Goal: Task Accomplishment & Management: Manage account settings

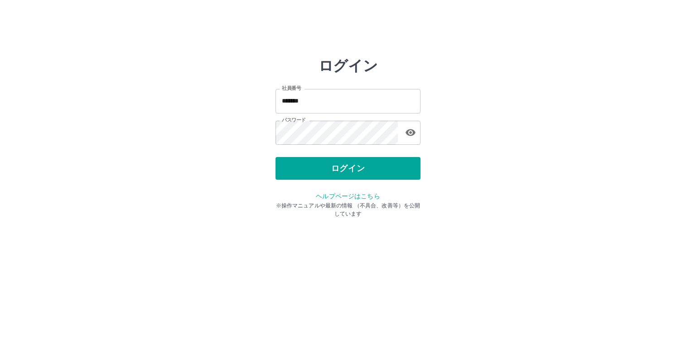
click at [316, 168] on div "ログイン" at bounding box center [348, 168] width 145 height 23
click at [316, 168] on button "ログイン" at bounding box center [348, 168] width 145 height 23
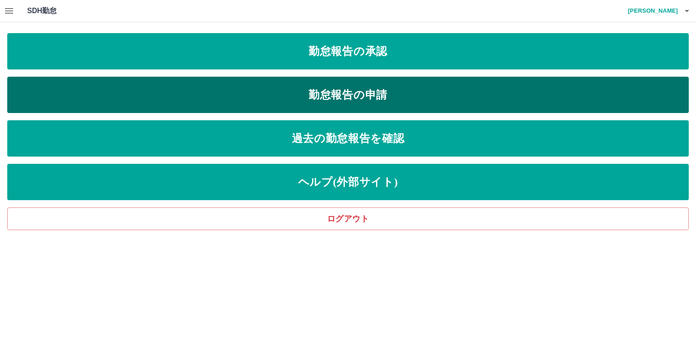
click at [316, 96] on link "勤怠報告の申請" at bounding box center [348, 95] width 682 height 36
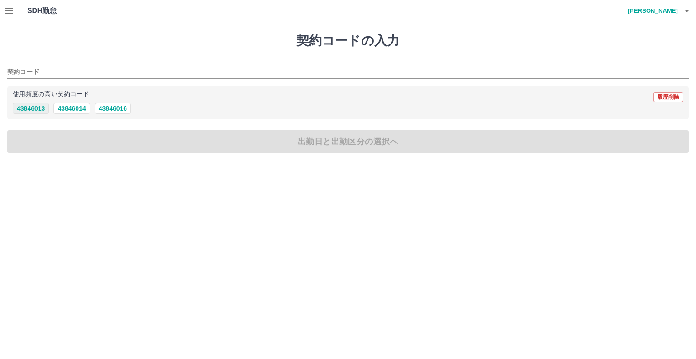
click at [36, 110] on button "43846013" at bounding box center [31, 108] width 36 height 11
type input "********"
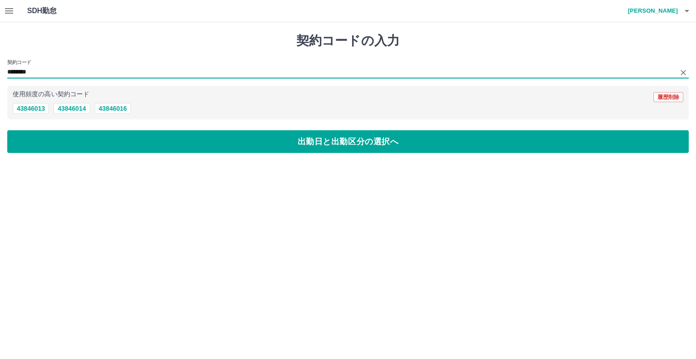
click at [38, 70] on input "********" at bounding box center [341, 72] width 668 height 11
click at [29, 72] on input "********" at bounding box center [341, 72] width 668 height 11
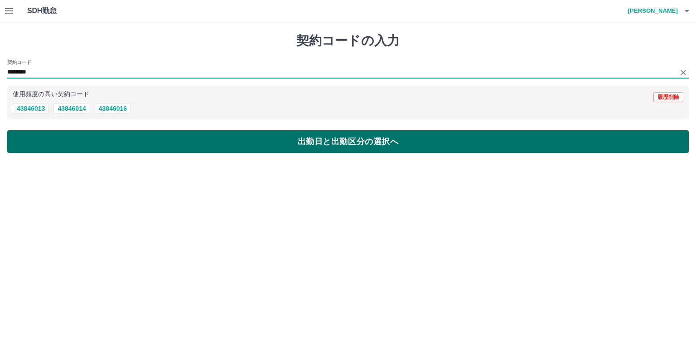
click at [30, 140] on button "出勤日と出勤区分の選択へ" at bounding box center [348, 141] width 682 height 23
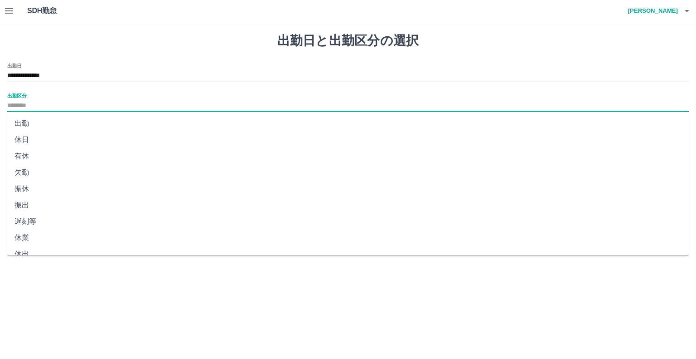
click at [19, 107] on input "出勤区分" at bounding box center [348, 105] width 682 height 11
click at [23, 125] on li "出勤" at bounding box center [348, 123] width 682 height 16
type input "**"
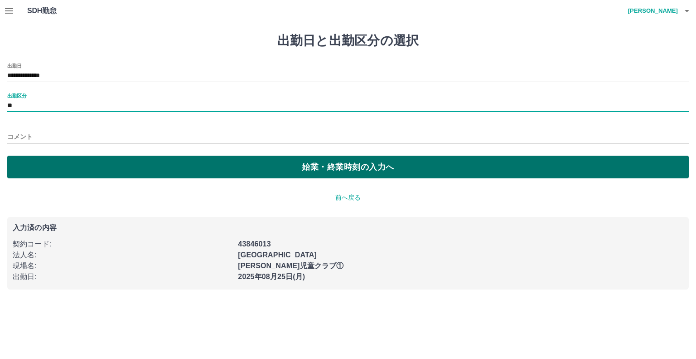
click at [34, 166] on button "始業・終業時刻の入力へ" at bounding box center [348, 166] width 682 height 23
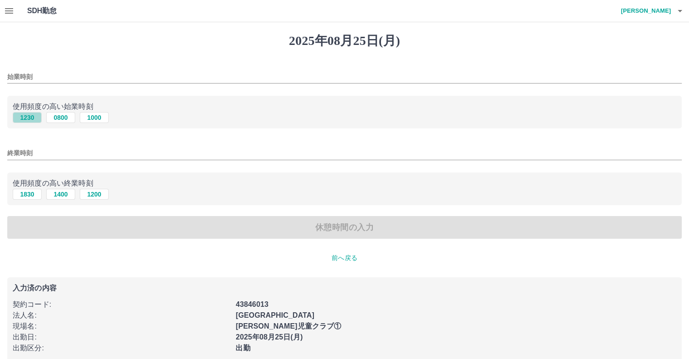
click at [25, 119] on button "1230" at bounding box center [27, 117] width 29 height 11
type input "****"
click at [31, 194] on button "1830" at bounding box center [27, 194] width 29 height 11
type input "****"
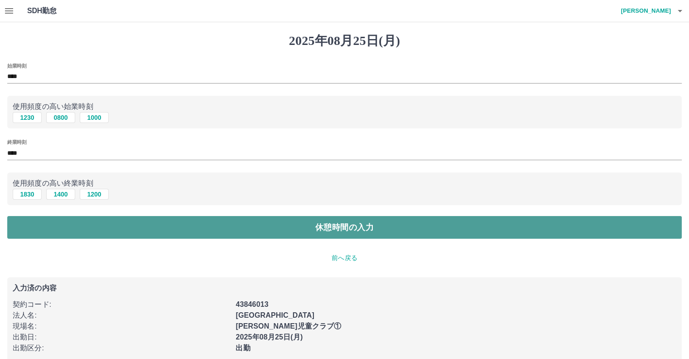
click at [33, 226] on button "休憩時間の入力" at bounding box center [344, 227] width 675 height 23
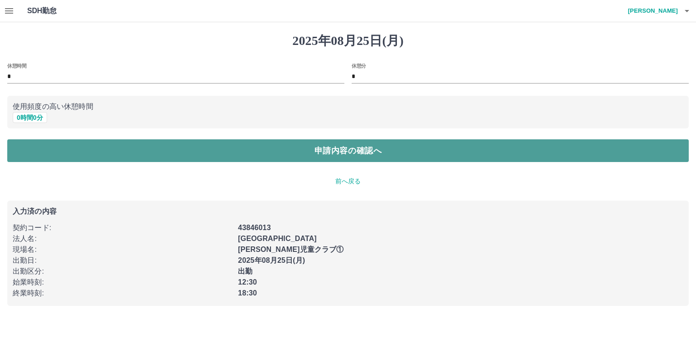
click at [37, 154] on button "申請内容の確認へ" at bounding box center [348, 150] width 682 height 23
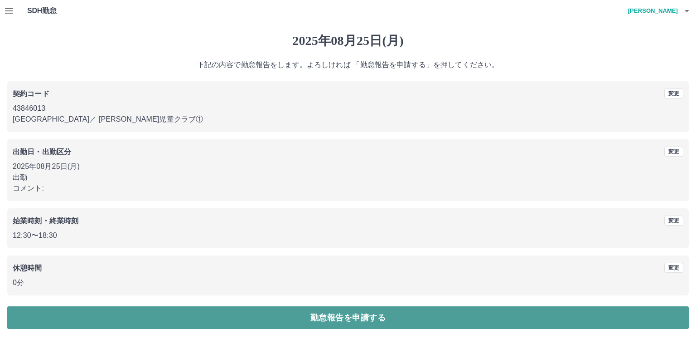
click at [51, 318] on button "勤怠報告を申請する" at bounding box center [348, 317] width 682 height 23
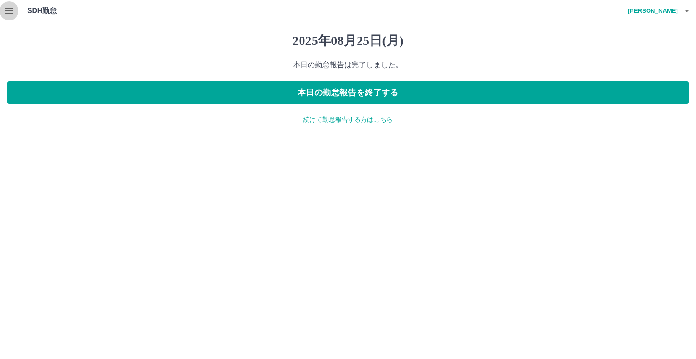
click at [8, 12] on icon "button" at bounding box center [9, 10] width 11 height 11
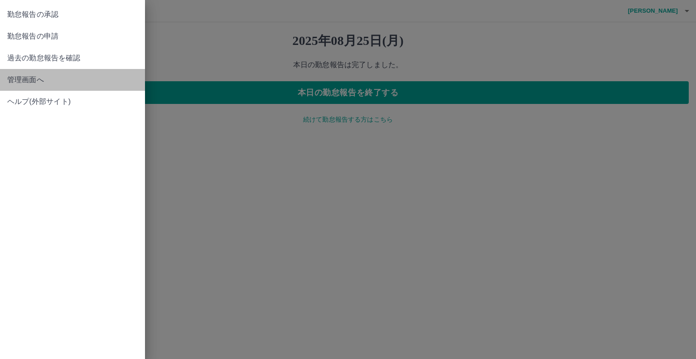
click at [30, 81] on span "管理画面へ" at bounding box center [72, 79] width 131 height 11
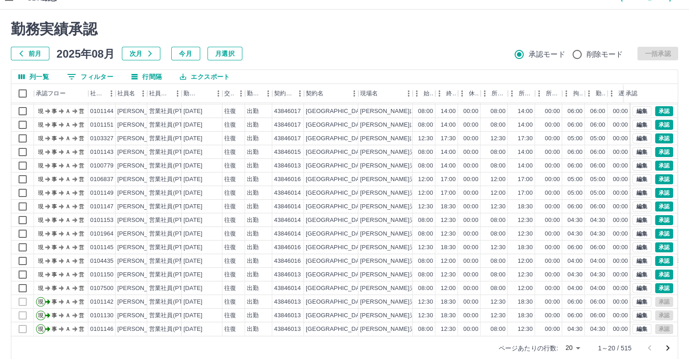
scroll to position [24, 0]
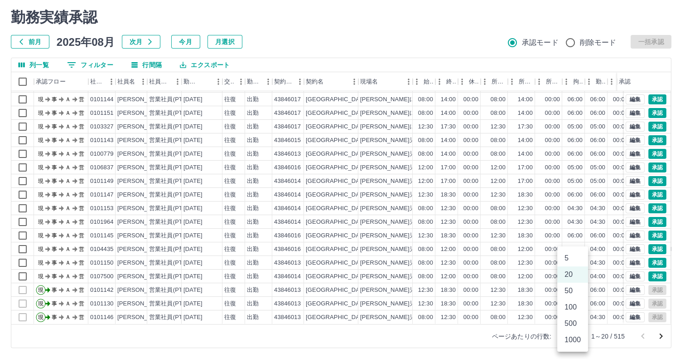
click at [578, 337] on body "SDH勤怠 [PERSON_NAME] 勤務実績承認 前月 [DATE] 次月 今月 月選択 承認モード 削除モード 一括承認 列一覧 0 フィルター 行間隔…" at bounding box center [344, 167] width 689 height 383
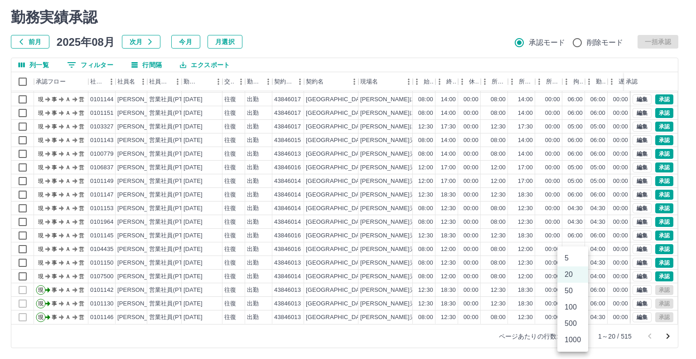
click at [577, 322] on li "500" at bounding box center [573, 323] width 31 height 16
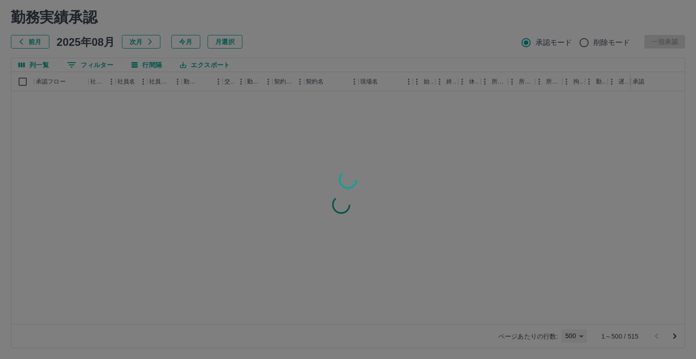
type input "***"
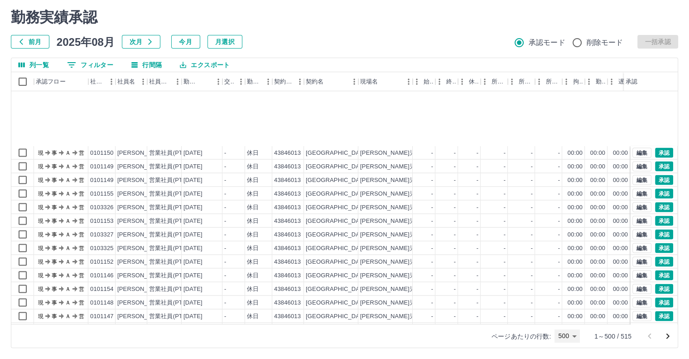
scroll to position [1915, 0]
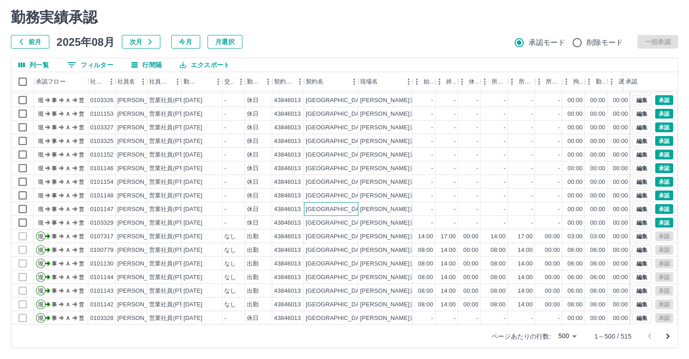
drag, startPoint x: 685, startPoint y: 163, endPoint x: 311, endPoint y: 204, distance: 376.3
click at [311, 205] on div "[GEOGRAPHIC_DATA]" at bounding box center [337, 209] width 63 height 9
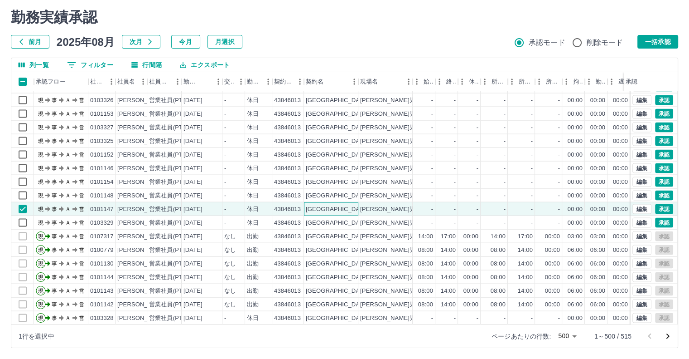
scroll to position [1825, 0]
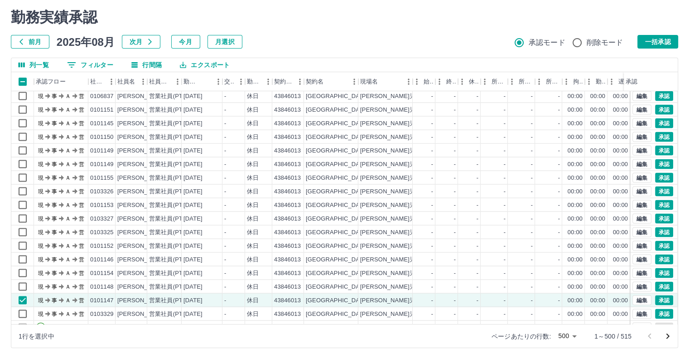
drag, startPoint x: 427, startPoint y: 124, endPoint x: 471, endPoint y: 64, distance: 74.8
click at [471, 64] on div "列一覧 0 フィルター 行間隔 エクスポート" at bounding box center [344, 65] width 667 height 14
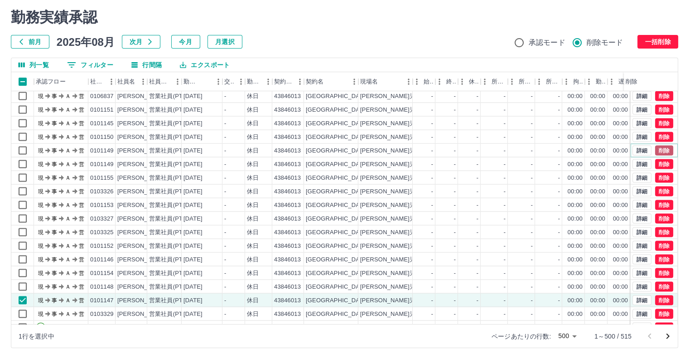
click at [659, 147] on button "削除" at bounding box center [664, 150] width 18 height 10
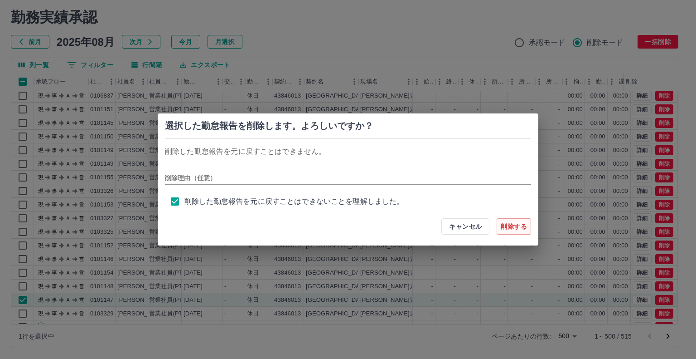
click at [515, 228] on button "削除する" at bounding box center [514, 226] width 34 height 16
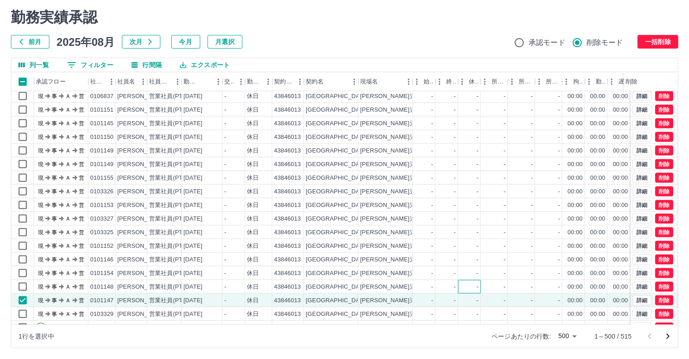
click at [474, 290] on div "-" at bounding box center [469, 286] width 23 height 14
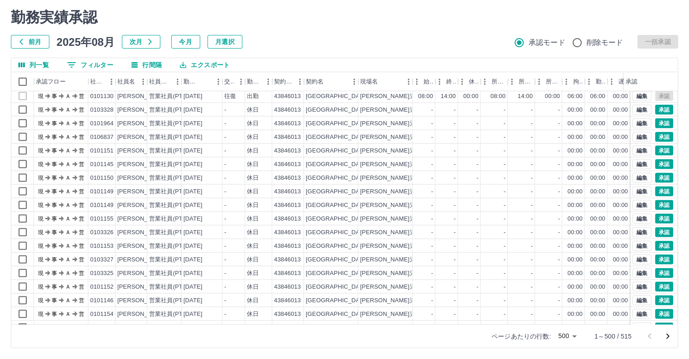
scroll to position [1779, 0]
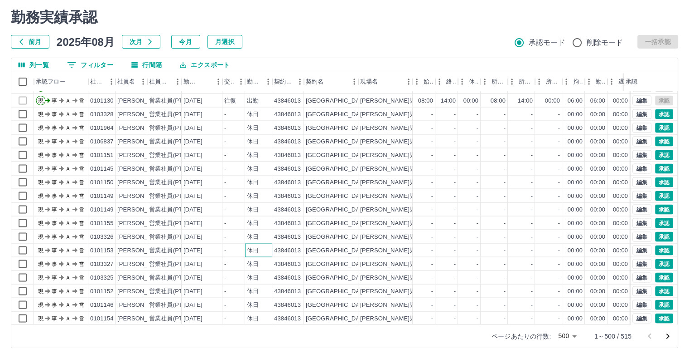
click at [249, 250] on div "休日" at bounding box center [253, 250] width 12 height 9
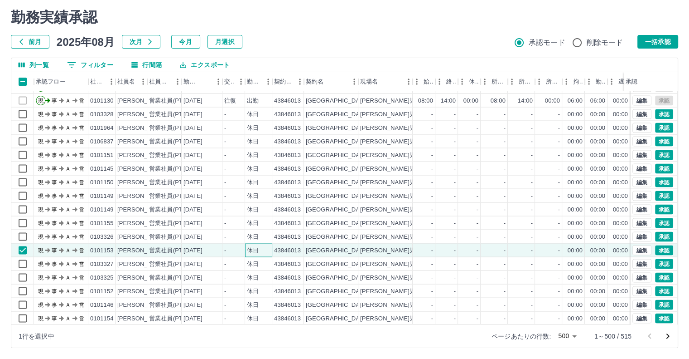
click at [249, 250] on div "休日" at bounding box center [253, 250] width 12 height 9
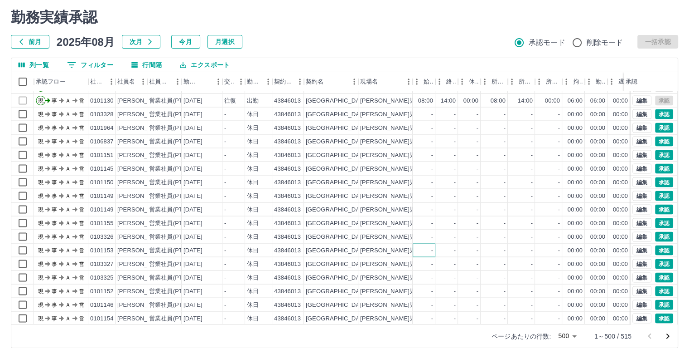
click at [427, 243] on div "-" at bounding box center [424, 250] width 23 height 14
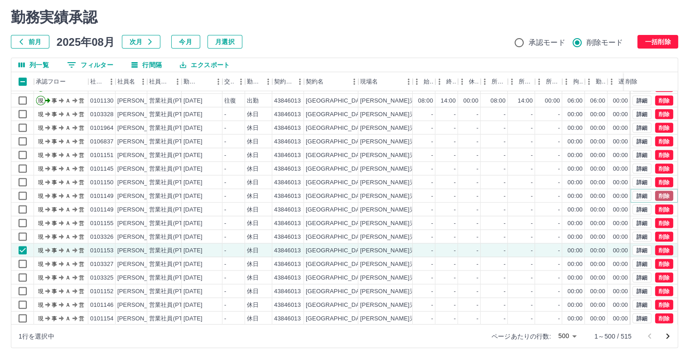
click at [655, 193] on button "削除" at bounding box center [664, 195] width 18 height 10
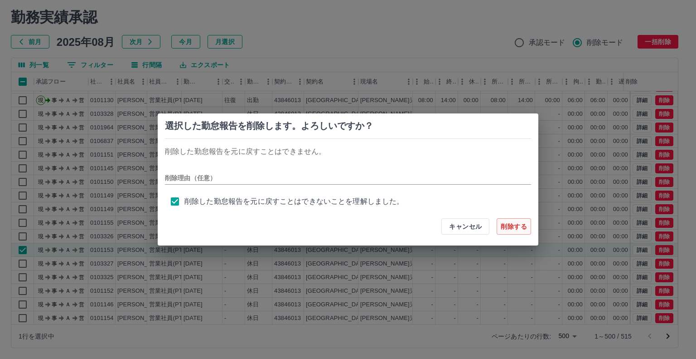
click at [509, 226] on button "削除する" at bounding box center [514, 226] width 34 height 16
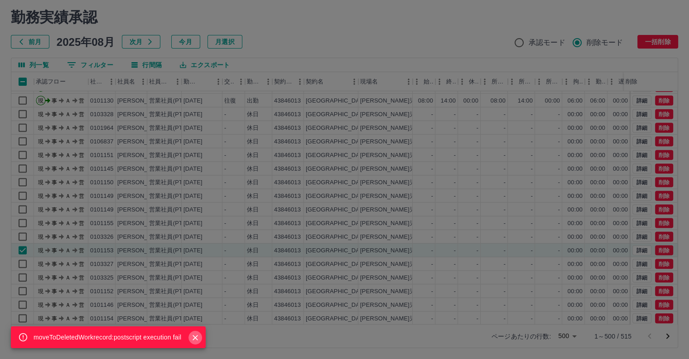
click at [193, 335] on icon "Close" at bounding box center [195, 337] width 5 height 5
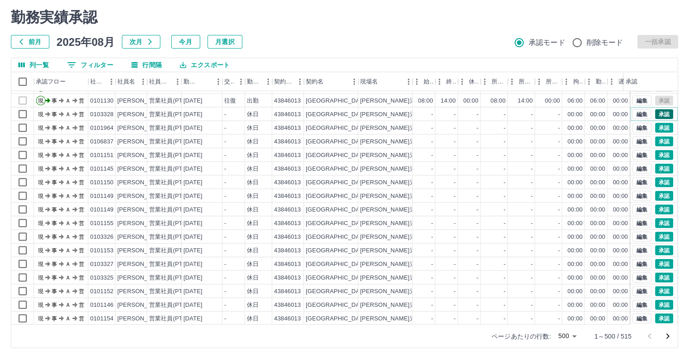
click at [657, 113] on button "承認" at bounding box center [664, 114] width 18 height 10
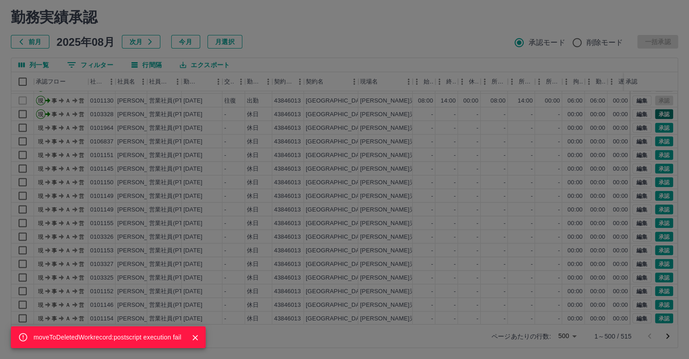
click at [657, 113] on div "moveToDeletedWorkrecord:postscript execution fail" at bounding box center [344, 179] width 689 height 359
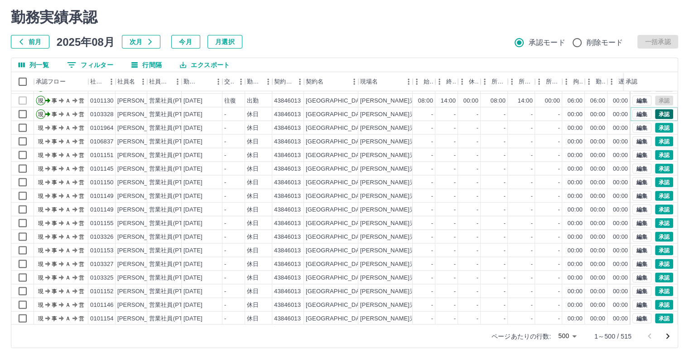
click at [657, 113] on button "承認" at bounding box center [664, 114] width 18 height 10
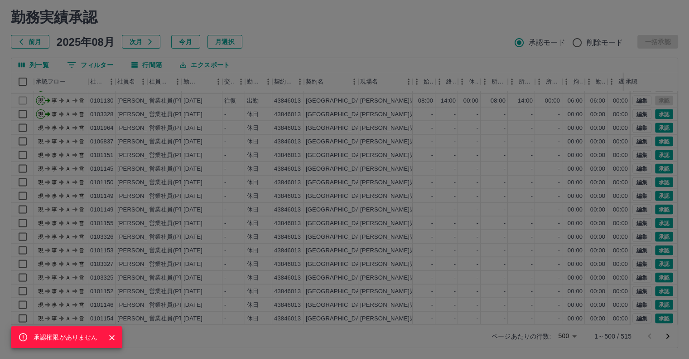
click at [658, 128] on div "承認権限がありません" at bounding box center [344, 179] width 689 height 359
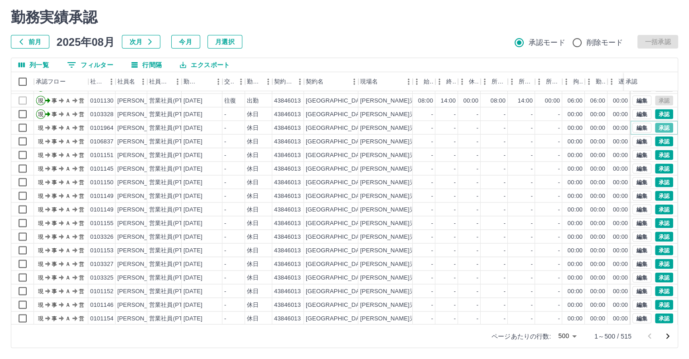
click at [658, 128] on button "承認" at bounding box center [664, 127] width 18 height 10
click at [658, 128] on div "承認権限がありません" at bounding box center [344, 179] width 689 height 359
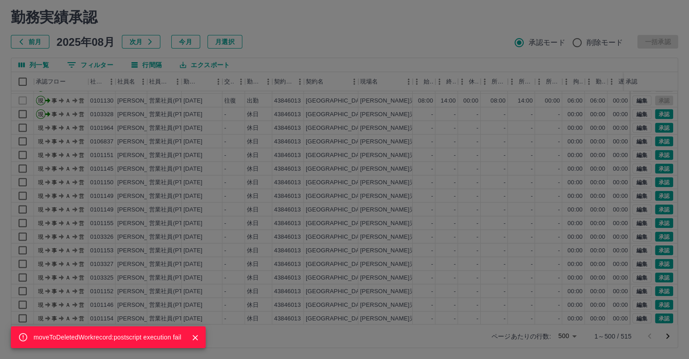
click at [658, 140] on div "moveToDeletedWorkrecord:postscript execution fail" at bounding box center [344, 179] width 689 height 359
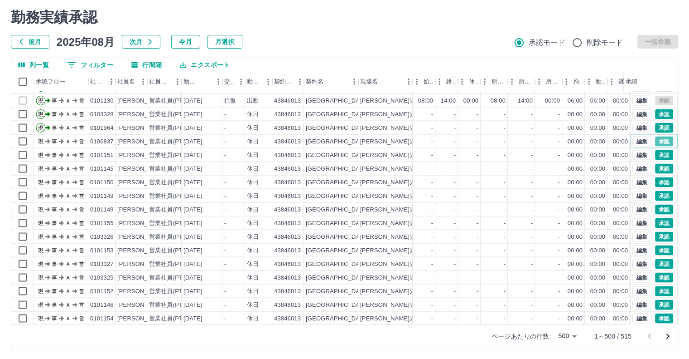
click at [658, 140] on button "承認" at bounding box center [664, 141] width 18 height 10
click at [658, 140] on div "moveToDeletedWorkrecord:postscript execution fail" at bounding box center [344, 179] width 689 height 359
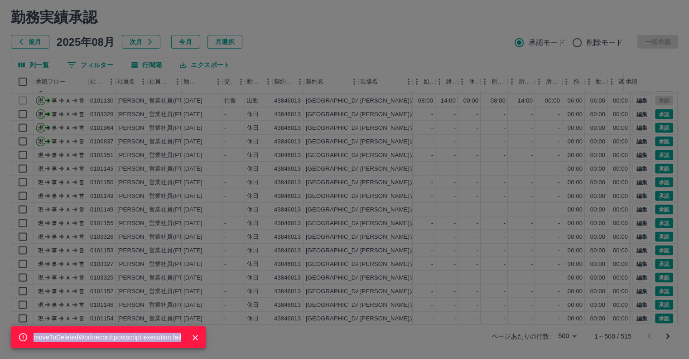
click at [658, 152] on div "moveToDeletedWorkrecord:postscript execution fail" at bounding box center [344, 179] width 689 height 359
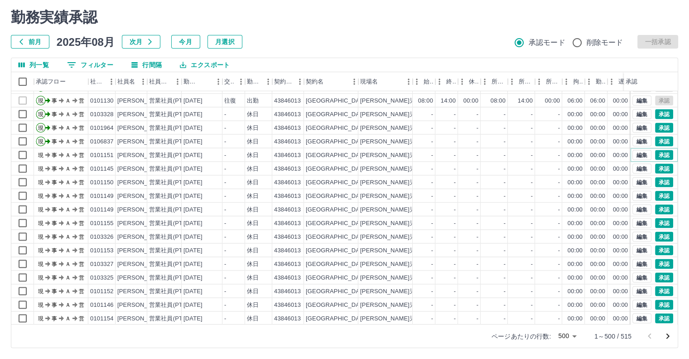
click at [658, 152] on button "承認" at bounding box center [664, 155] width 18 height 10
click at [658, 151] on div "moveToDeletedWorkrecord:postscript execution fail" at bounding box center [344, 179] width 689 height 359
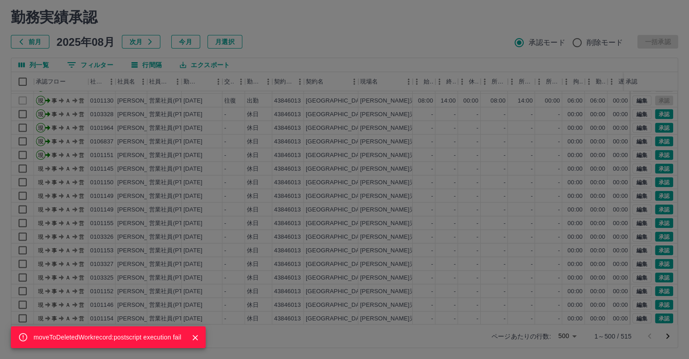
click at [660, 167] on div "moveToDeletedWorkrecord:postscript execution fail" at bounding box center [344, 179] width 689 height 359
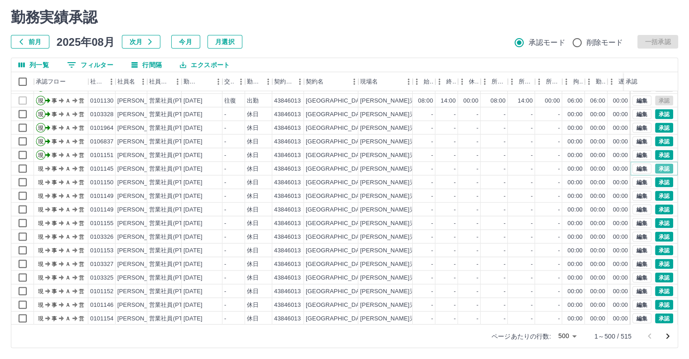
click at [660, 167] on button "承認" at bounding box center [664, 168] width 18 height 10
click at [660, 166] on div "moveToDeletedWorkrecord:postscript execution fail" at bounding box center [344, 179] width 689 height 359
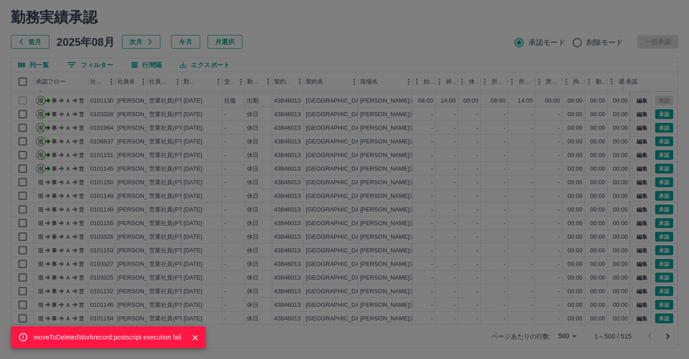
click at [660, 179] on div "moveToDeletedWorkrecord:postscript execution fail" at bounding box center [344, 179] width 689 height 359
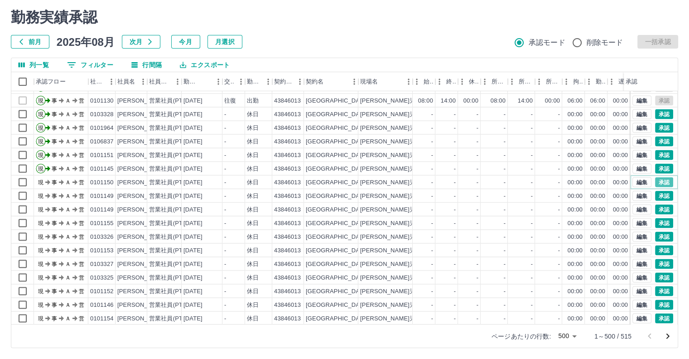
click at [660, 179] on button "承認" at bounding box center [664, 182] width 18 height 10
click at [660, 179] on div "moveToDeletedWorkrecord:postscript execution fail" at bounding box center [344, 179] width 689 height 359
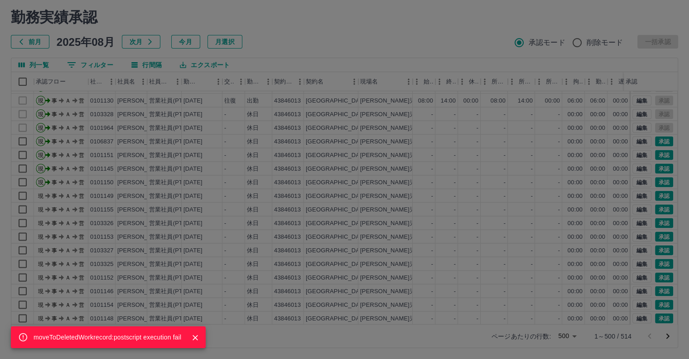
click at [537, 196] on div "moveToDeletedWorkrecord:postscript execution fail" at bounding box center [344, 179] width 689 height 359
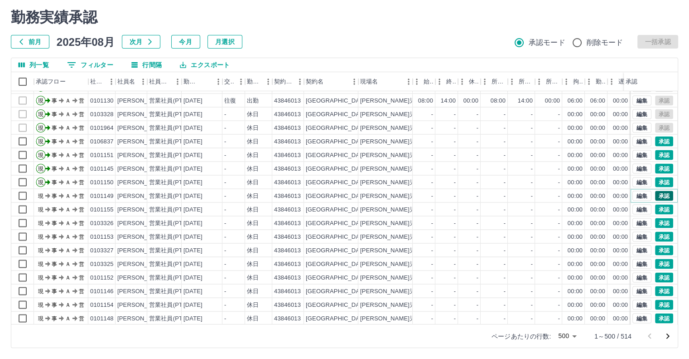
click at [660, 195] on button "承認" at bounding box center [664, 195] width 18 height 10
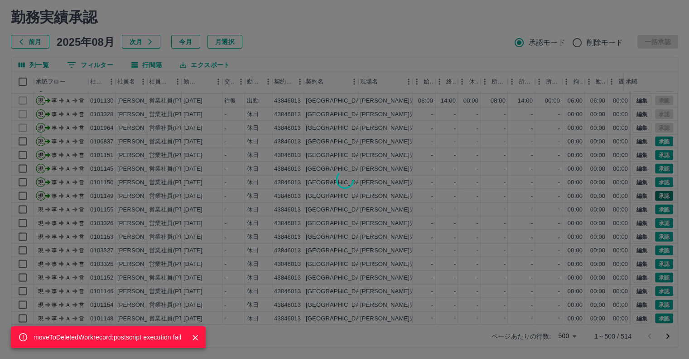
click at [660, 195] on div "moveToDeletedWorkrecord:postscript execution fail" at bounding box center [344, 179] width 689 height 359
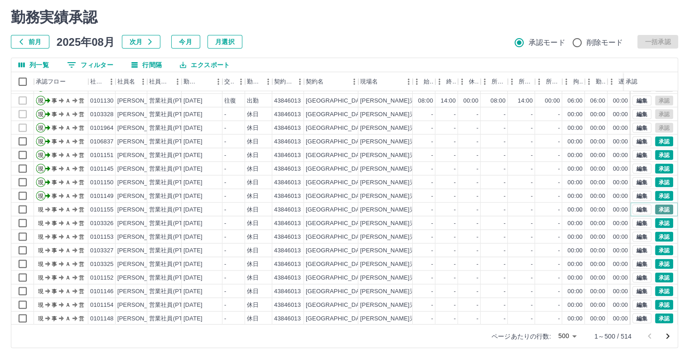
click at [660, 209] on button "承認" at bounding box center [664, 209] width 18 height 10
click at [660, 209] on div "moveToDeletedWorkrecord:postscript execution fail" at bounding box center [344, 179] width 689 height 359
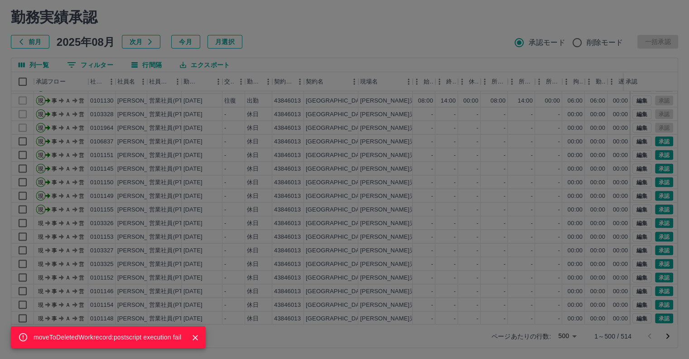
click at [656, 217] on div "moveToDeletedWorkrecord:postscript execution fail" at bounding box center [344, 179] width 689 height 359
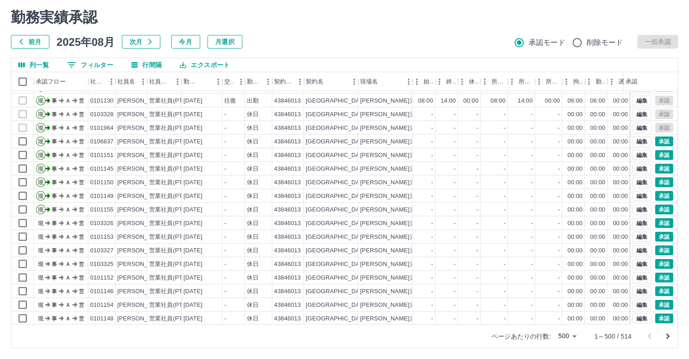
click at [656, 217] on div "moveToDeletedWorkrecord:postscript execution fail 勤務実績承認 前月 [DATE] 次月 今月 月選択 承認…" at bounding box center [344, 178] width 689 height 361
click at [657, 233] on button "承認" at bounding box center [664, 236] width 18 height 10
click at [657, 233] on div "moveToDeletedWorkrecord:postscript execution fail" at bounding box center [344, 179] width 689 height 359
click at [658, 233] on div "moveToDeletedWorkrecord:postscript execution fail" at bounding box center [344, 179] width 689 height 359
click at [658, 223] on button "承認" at bounding box center [664, 223] width 18 height 10
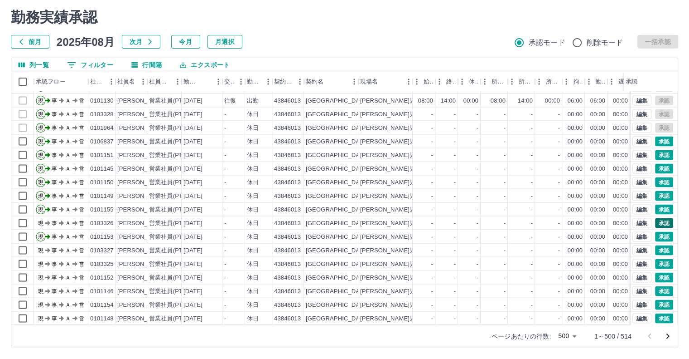
click at [658, 223] on div "moveToDeletedWorkrecord:postscript execution fail" at bounding box center [344, 179] width 689 height 359
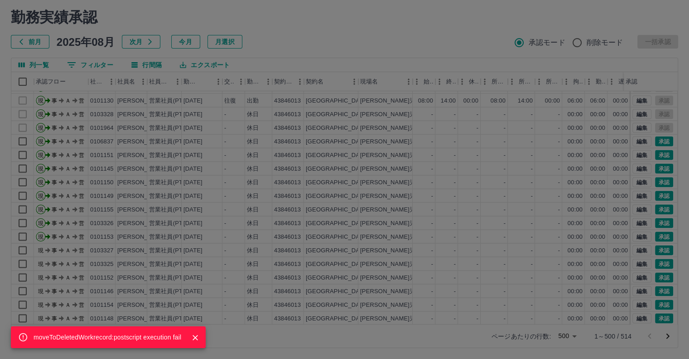
click at [662, 248] on div "moveToDeletedWorkrecord:postscript execution fail" at bounding box center [344, 179] width 689 height 359
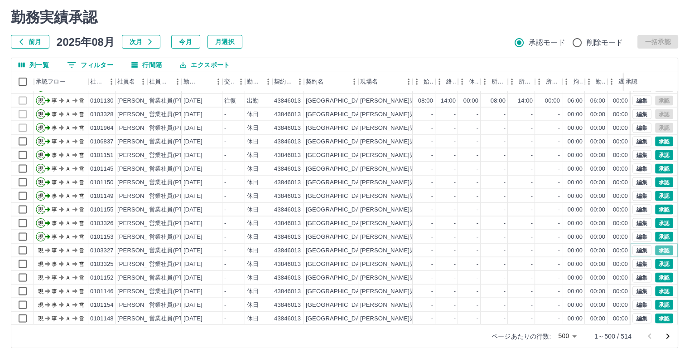
click at [662, 248] on button "承認" at bounding box center [664, 250] width 18 height 10
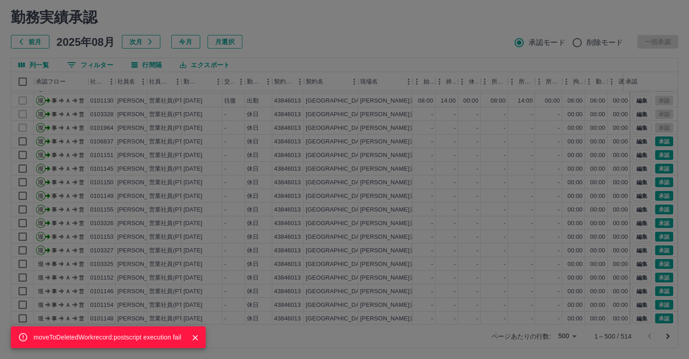
click at [662, 248] on div "moveToDeletedWorkrecord:postscript execution fail" at bounding box center [344, 179] width 689 height 359
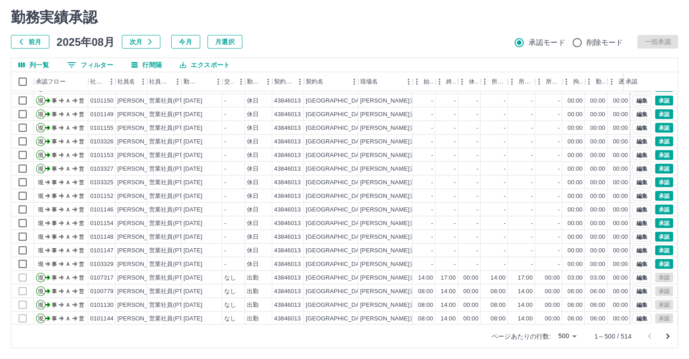
scroll to position [1870, 0]
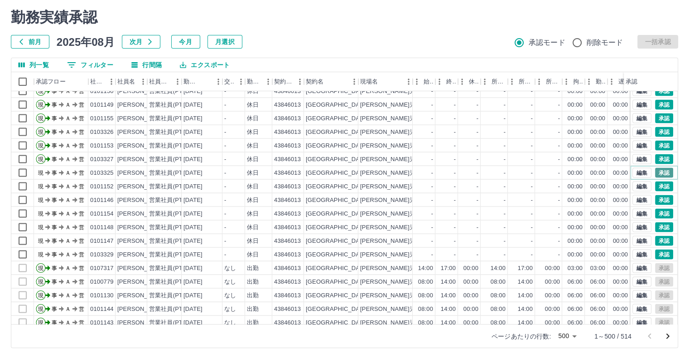
click at [661, 171] on button "承認" at bounding box center [664, 173] width 18 height 10
click at [661, 171] on div "moveToDeletedWorkrecord:postscript execution fail" at bounding box center [344, 179] width 689 height 359
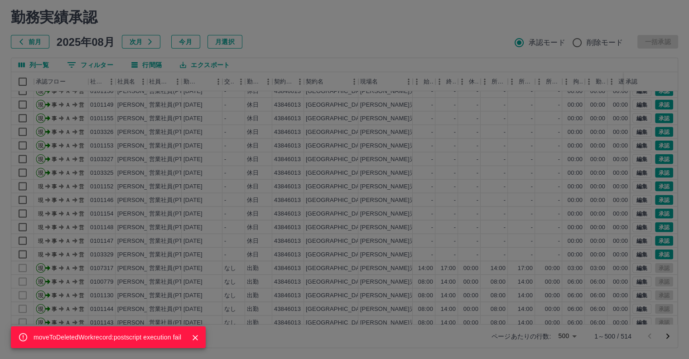
click at [659, 186] on div "moveToDeletedWorkrecord:postscript execution fail" at bounding box center [344, 179] width 689 height 359
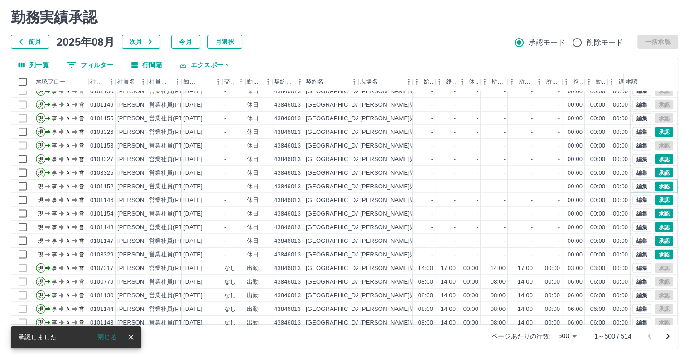
drag, startPoint x: 659, startPoint y: 186, endPoint x: 658, endPoint y: 194, distance: 7.3
click at [658, 194] on div "編集 承認 編集 承認 編集 承認 編集 承認 編集 承認 編集 承認 編集 承認 編集 承認 編集 承認 編集 承認 編集 承認 編集 承認 編集 承認 編…" at bounding box center [654, 213] width 47 height 313
click at [656, 187] on button "承認" at bounding box center [664, 186] width 18 height 10
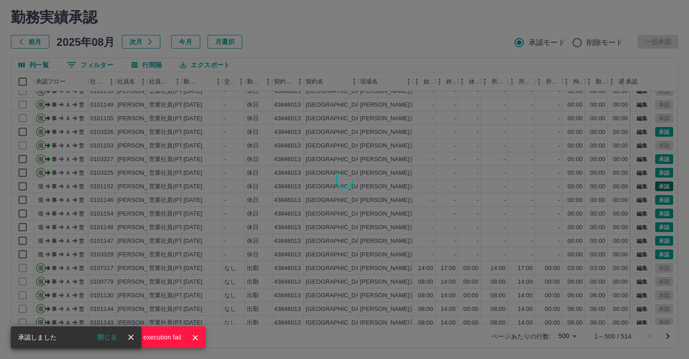
click at [656, 187] on div "moveToDeletedWorkrecord:postscript execution fail" at bounding box center [344, 179] width 689 height 359
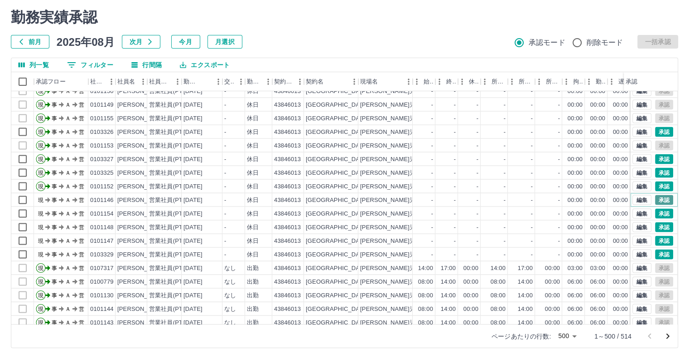
click at [660, 204] on button "承認" at bounding box center [664, 200] width 18 height 10
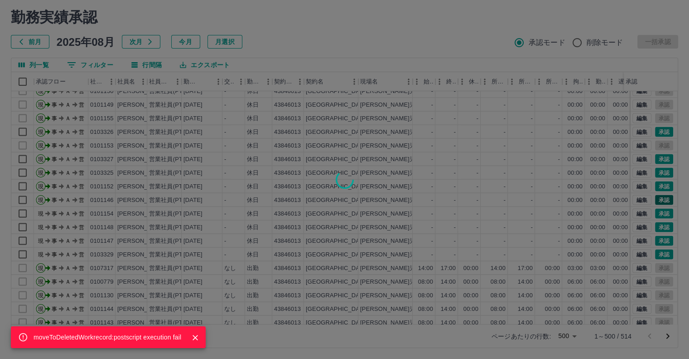
click at [660, 204] on div "moveToDeletedWorkrecord:postscript execution fail" at bounding box center [344, 179] width 689 height 359
click at [661, 230] on div "moveToDeletedWorkrecord:postscript execution fail" at bounding box center [344, 179] width 689 height 359
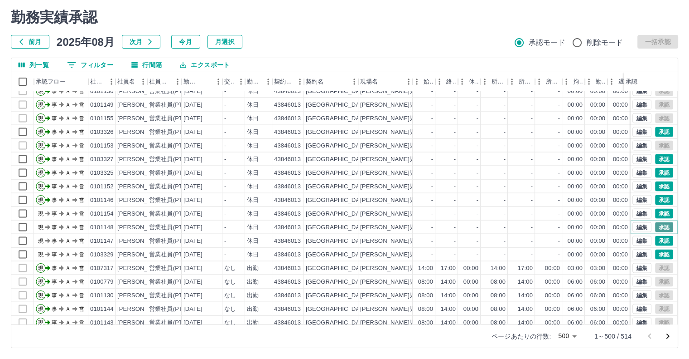
click at [659, 225] on button "承認" at bounding box center [664, 227] width 18 height 10
click at [658, 224] on div "moveToDeletedWorkrecord:postscript execution fail" at bounding box center [344, 179] width 689 height 359
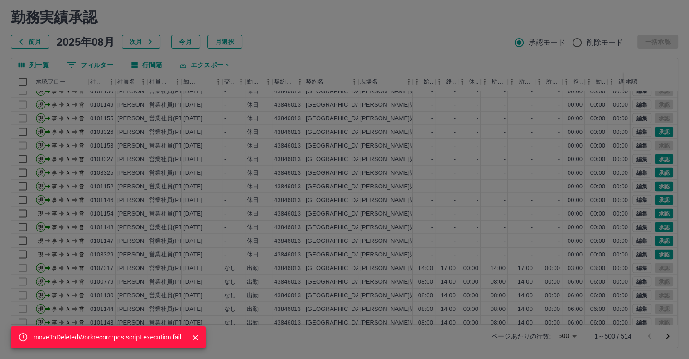
click at [655, 208] on div "moveToDeletedWorkrecord:postscript execution fail" at bounding box center [344, 179] width 689 height 359
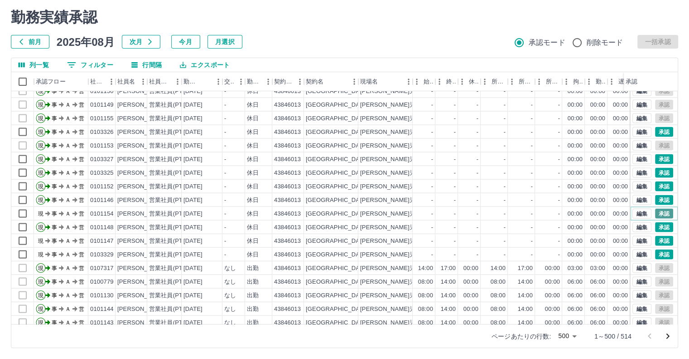
click at [656, 214] on button "承認" at bounding box center [664, 214] width 18 height 10
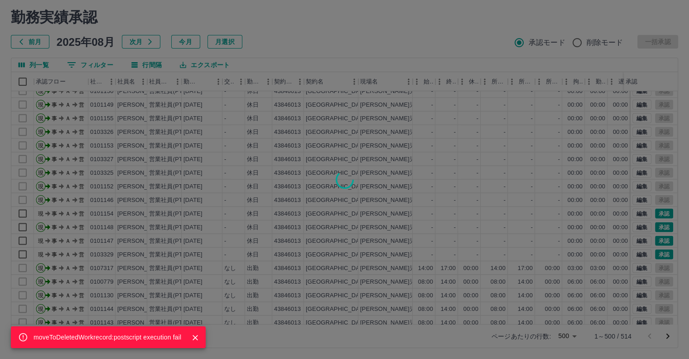
click at [656, 214] on div "moveToDeletedWorkrecord:postscript execution fail" at bounding box center [344, 179] width 689 height 359
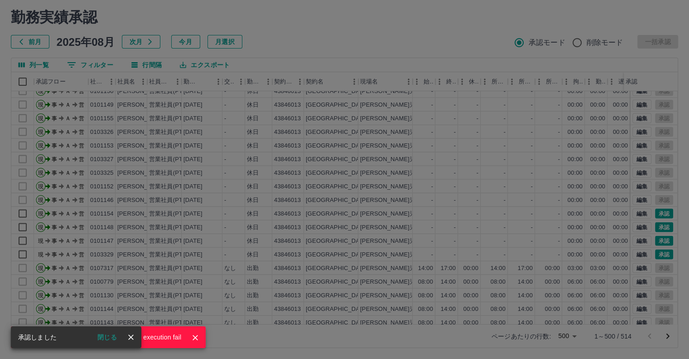
click at [657, 253] on div "moveToDeletedWorkrecord:postscript execution fail" at bounding box center [344, 179] width 689 height 359
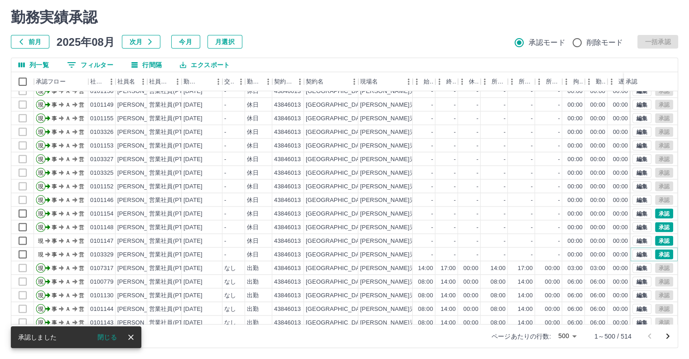
click at [657, 253] on button "承認" at bounding box center [664, 254] width 18 height 10
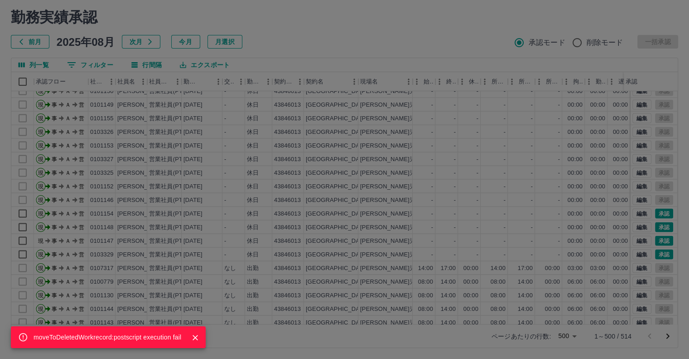
click at [658, 239] on div "moveToDeletedWorkrecord:postscript execution fail" at bounding box center [344, 179] width 689 height 359
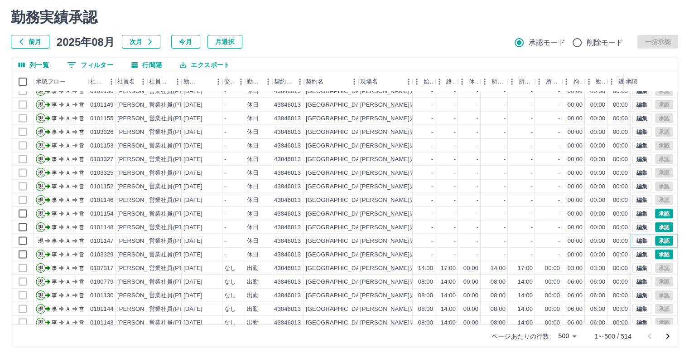
click at [658, 239] on button "承認" at bounding box center [664, 241] width 18 height 10
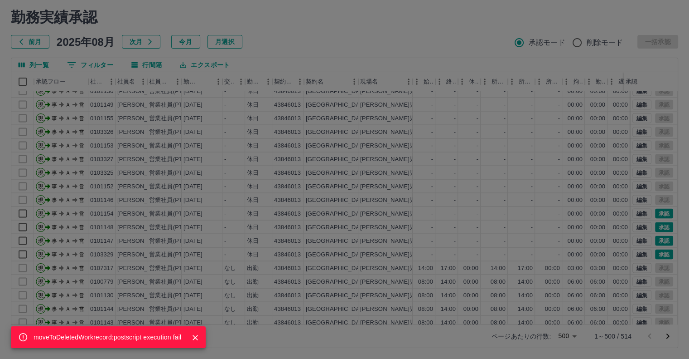
click at [658, 239] on div "moveToDeletedWorkrecord:postscript execution fail" at bounding box center [344, 179] width 689 height 359
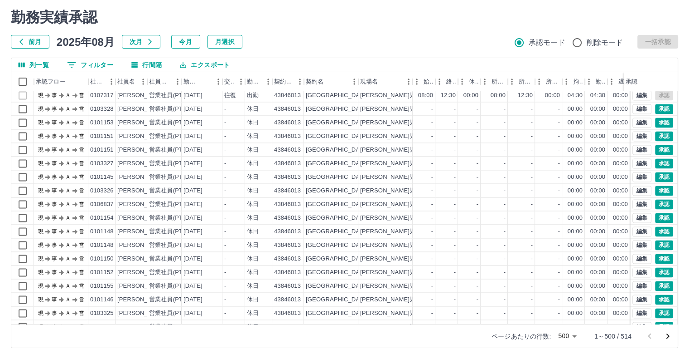
scroll to position [1417, 0]
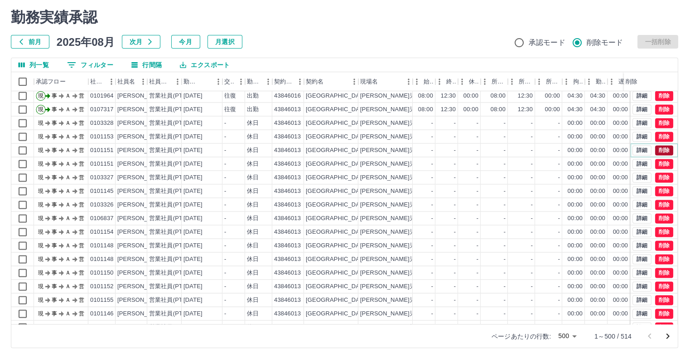
click at [655, 146] on button "削除" at bounding box center [664, 150] width 18 height 10
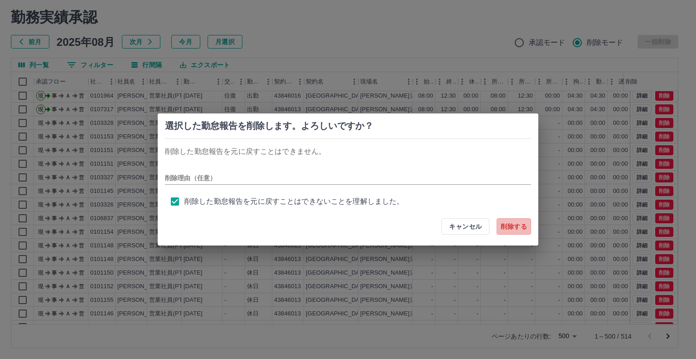
click at [517, 224] on button "削除する" at bounding box center [514, 226] width 34 height 16
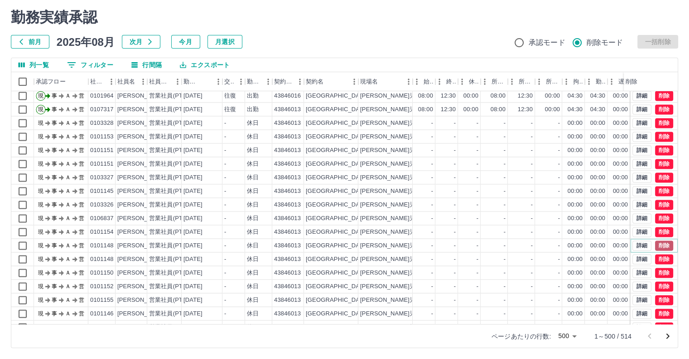
click at [660, 244] on button "削除" at bounding box center [664, 245] width 18 height 10
click at [655, 245] on button "削除" at bounding box center [664, 245] width 18 height 10
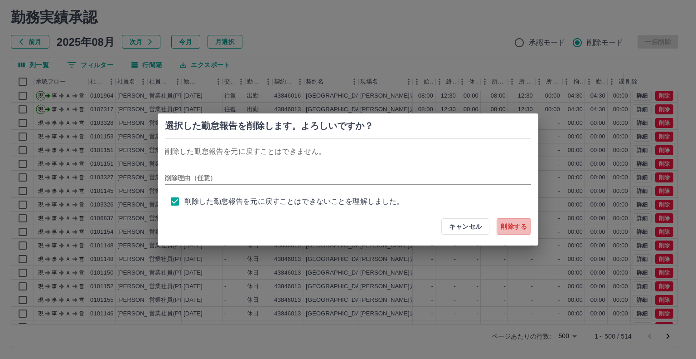
click at [518, 227] on button "削除する" at bounding box center [514, 226] width 34 height 16
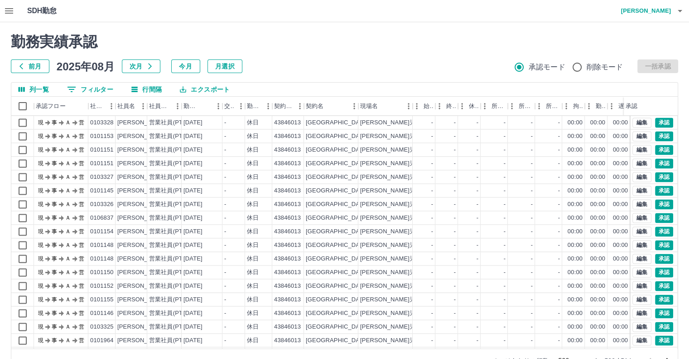
scroll to position [1426, 0]
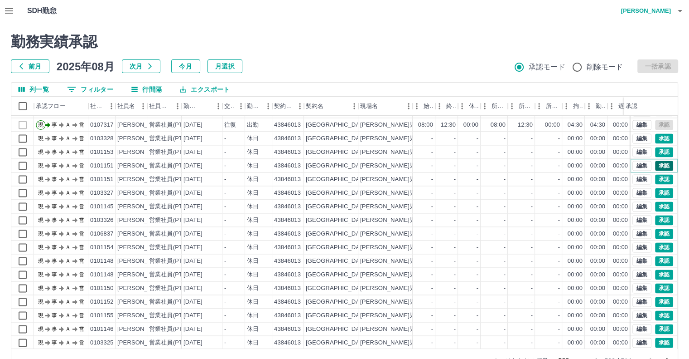
click at [655, 165] on button "承認" at bounding box center [664, 165] width 18 height 10
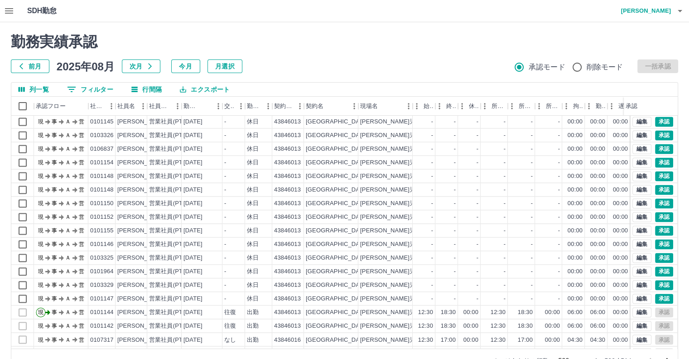
scroll to position [1516, 0]
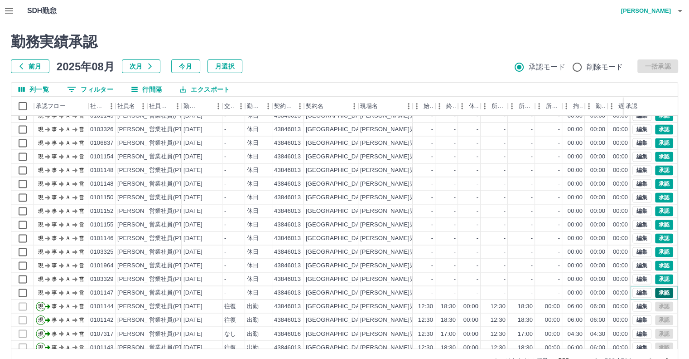
click at [656, 289] on button "承認" at bounding box center [664, 292] width 18 height 10
click at [656, 289] on div "punchWorkRecord:prescript execution fail" at bounding box center [344, 179] width 689 height 359
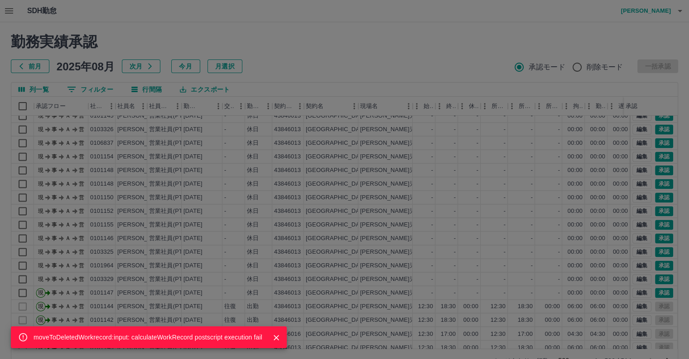
click at [658, 277] on div "moveToDeletedWorkrecord:input: calculateWorkRecord postscript execution fail" at bounding box center [344, 179] width 689 height 359
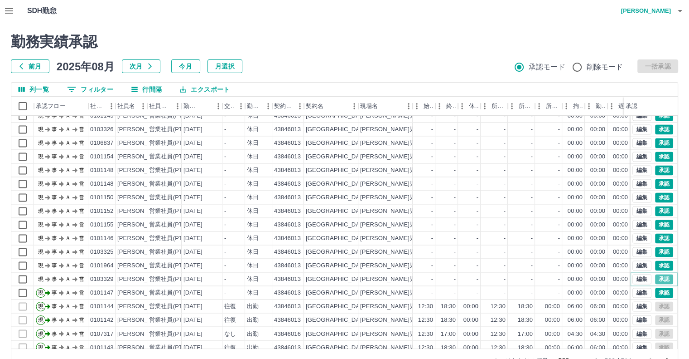
click at [658, 277] on button "承認" at bounding box center [664, 279] width 18 height 10
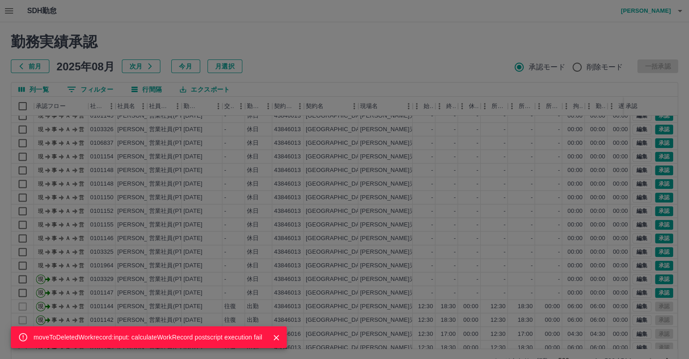
click at [658, 262] on div "moveToDeletedWorkrecord:input: calculateWorkRecord postscript execution fail" at bounding box center [344, 179] width 689 height 359
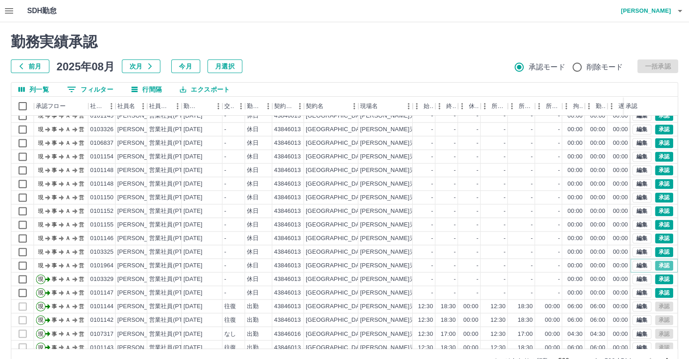
click at [658, 262] on button "承認" at bounding box center [664, 265] width 18 height 10
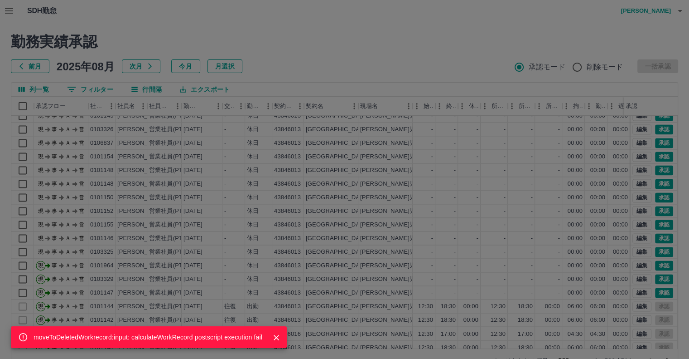
click at [658, 253] on div "moveToDeletedWorkrecord:input: calculateWorkRecord postscript execution fail" at bounding box center [344, 179] width 689 height 359
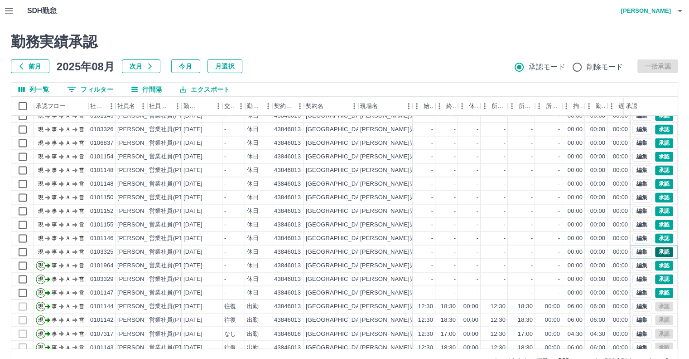
click at [657, 252] on button "承認" at bounding box center [664, 252] width 18 height 10
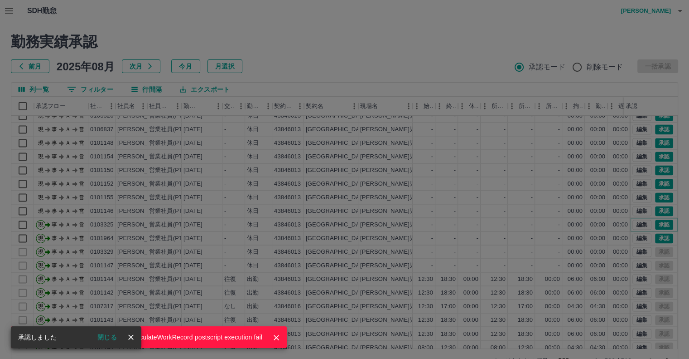
scroll to position [1489, 0]
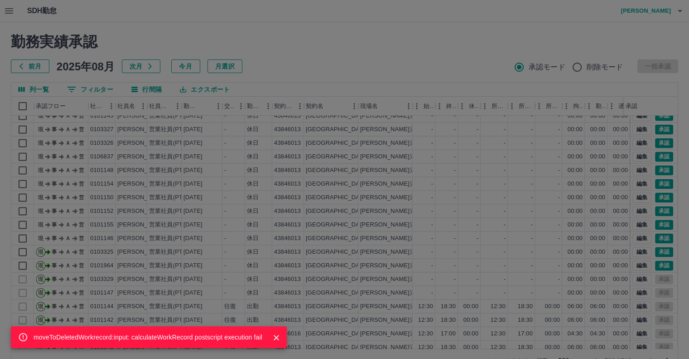
click at [658, 264] on div "moveToDeletedWorkrecord:input: calculateWorkRecord postscript execution fail" at bounding box center [344, 179] width 689 height 359
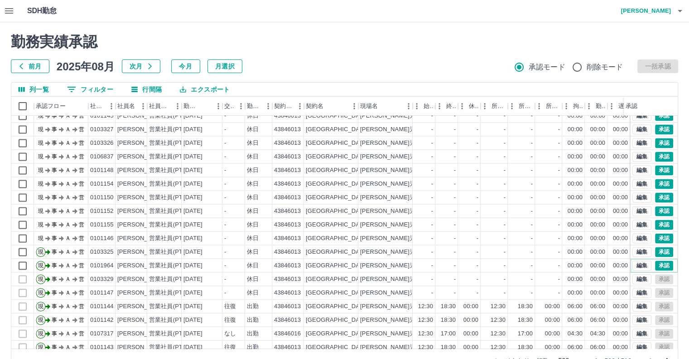
click at [658, 264] on button "承認" at bounding box center [664, 265] width 18 height 10
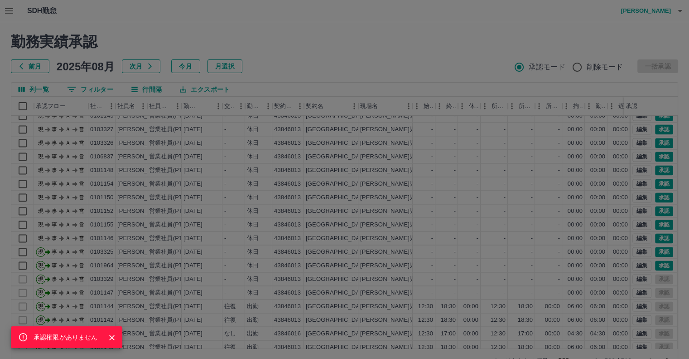
click at [660, 248] on div "承認権限がありません" at bounding box center [344, 179] width 689 height 359
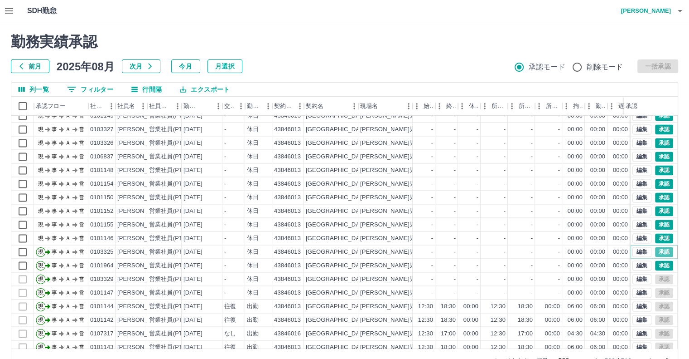
click at [660, 248] on button "承認" at bounding box center [664, 252] width 18 height 10
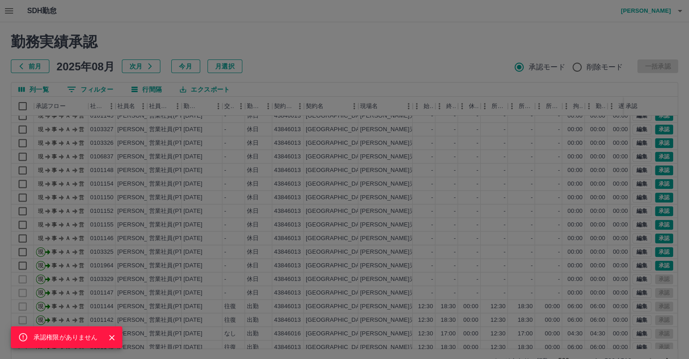
click at [660, 248] on div "承認権限がありません" at bounding box center [344, 179] width 689 height 359
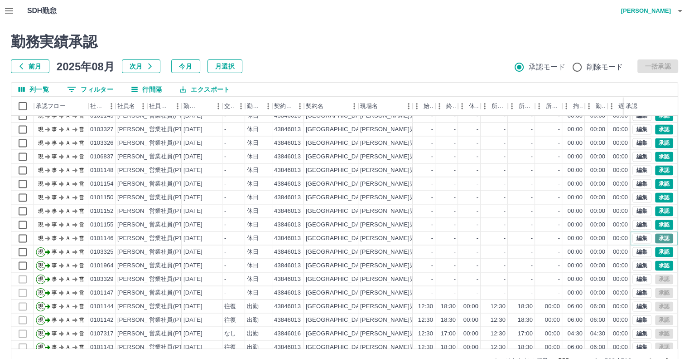
click at [663, 237] on button "承認" at bounding box center [664, 238] width 18 height 10
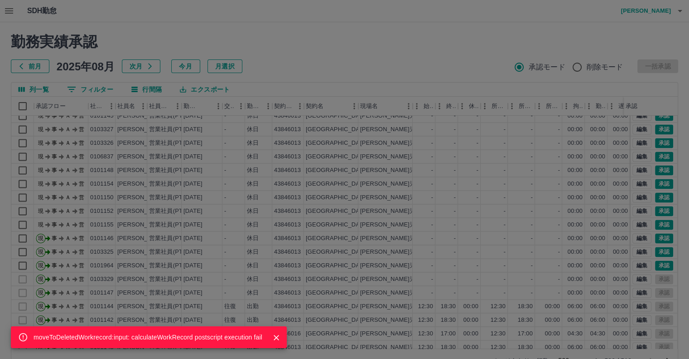
click at [660, 223] on div "moveToDeletedWorkrecord:input: calculateWorkRecord postscript execution fail" at bounding box center [344, 179] width 689 height 359
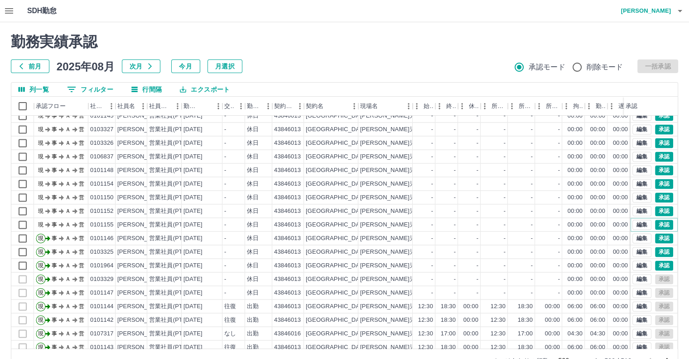
click at [660, 223] on button "承認" at bounding box center [664, 224] width 18 height 10
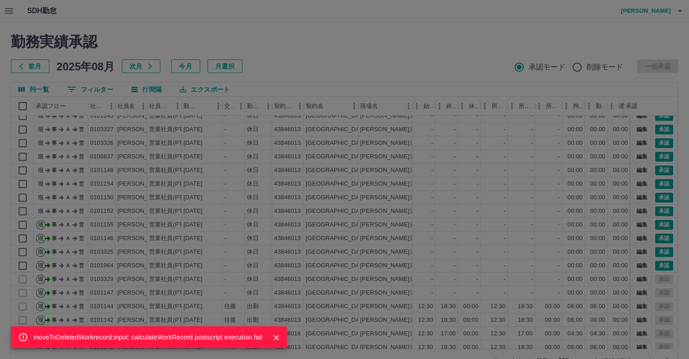
click at [656, 223] on div "moveToDeletedWorkrecord:input: calculateWorkRecord postscript execution fail" at bounding box center [344, 179] width 689 height 359
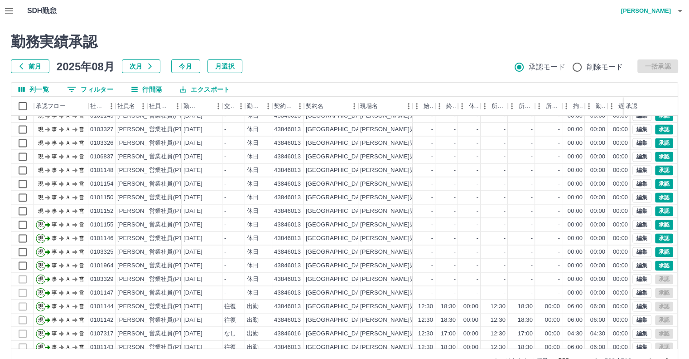
click at [658, 219] on div "moveToDeletedWorkrecord:input: calculateWorkRecord postscript execution fail 勤務…" at bounding box center [344, 202] width 689 height 361
click at [660, 209] on button "承認" at bounding box center [664, 211] width 18 height 10
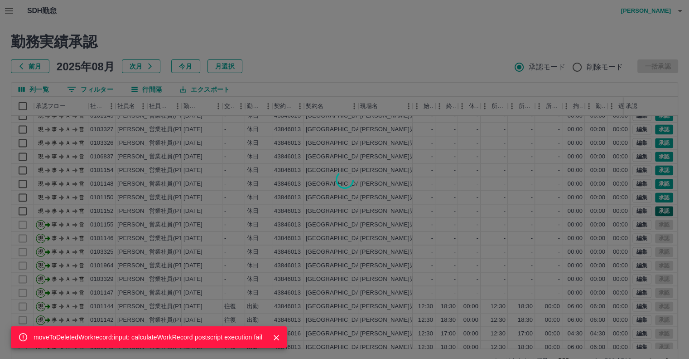
click at [660, 209] on div "moveToDeletedWorkrecord:input: calculateWorkRecord postscript execution fail" at bounding box center [344, 179] width 689 height 359
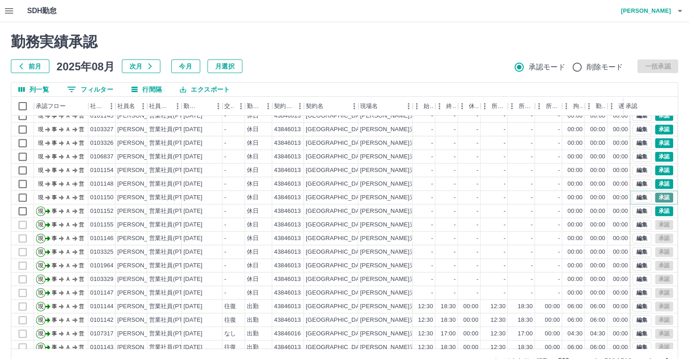
click at [655, 195] on button "承認" at bounding box center [664, 197] width 18 height 10
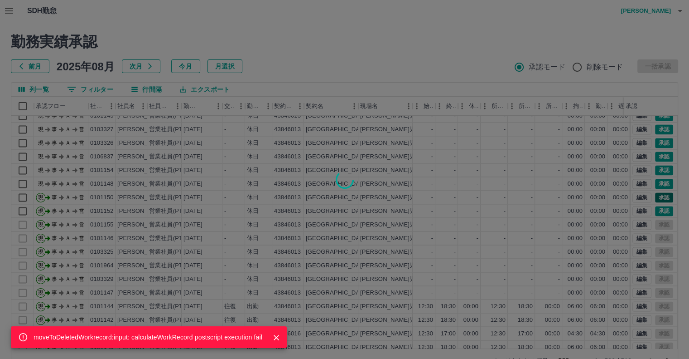
click at [655, 195] on div "moveToDeletedWorkrecord:input: calculateWorkRecord postscript execution fail" at bounding box center [344, 179] width 689 height 359
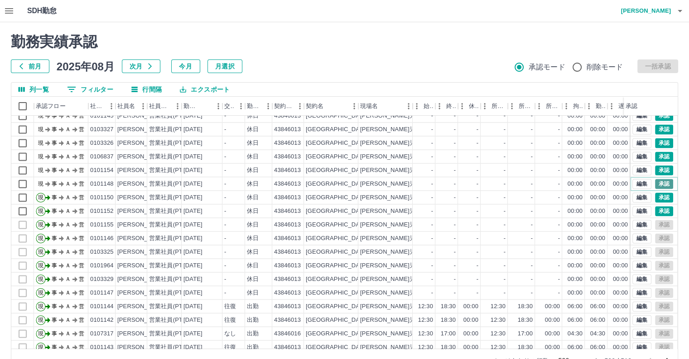
click at [657, 182] on button "承認" at bounding box center [664, 184] width 18 height 10
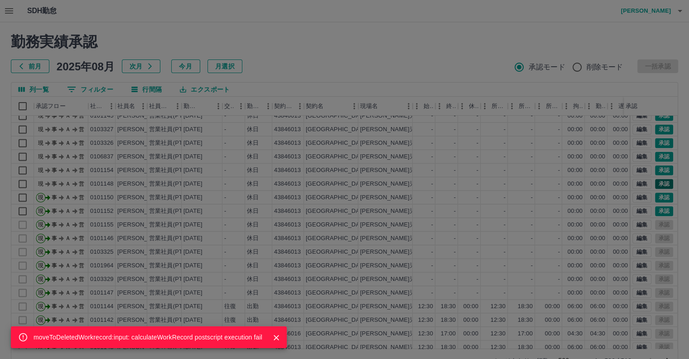
click at [657, 182] on div "moveToDeletedWorkrecord:input: calculateWorkRecord postscript execution fail" at bounding box center [344, 179] width 689 height 359
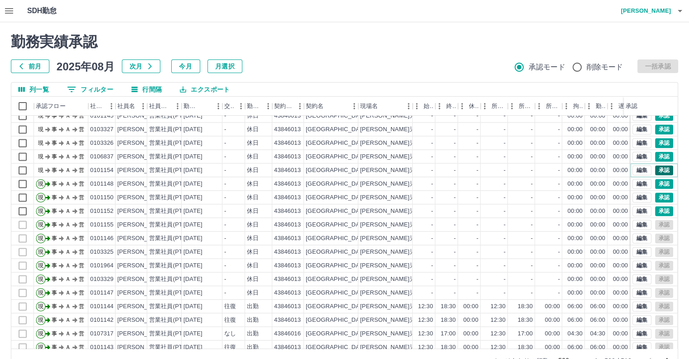
click at [657, 168] on button "承認" at bounding box center [664, 170] width 18 height 10
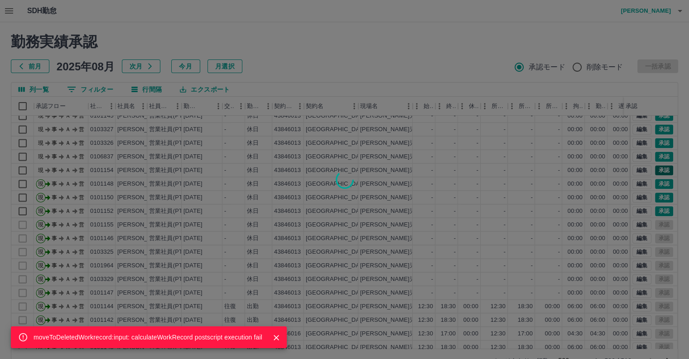
click at [657, 168] on div "moveToDeletedWorkrecord:input: calculateWorkRecord postscript execution fail" at bounding box center [344, 179] width 689 height 359
click at [659, 155] on div "moveToDeletedWorkrecord:input: calculateWorkRecord postscript execution fail" at bounding box center [344, 179] width 689 height 359
click at [659, 148] on button "承認" at bounding box center [664, 143] width 18 height 10
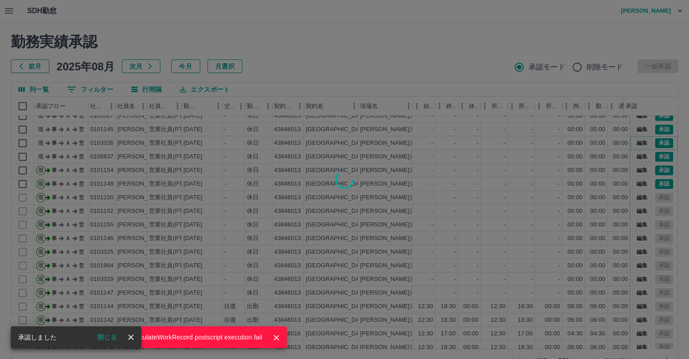
scroll to position [1476, 0]
click at [656, 155] on div "moveToDeletedWorkrecord:input: calculateWorkRecord postscript execution fail" at bounding box center [344, 179] width 689 height 359
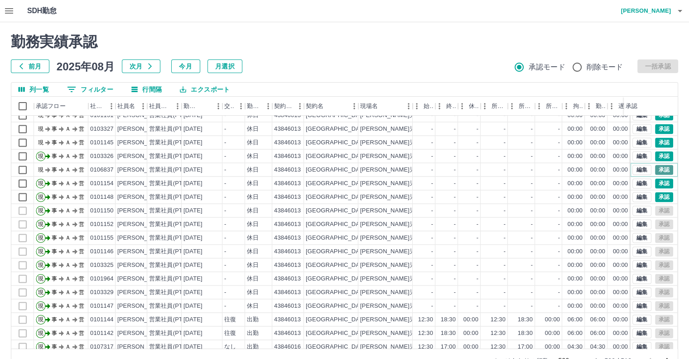
click at [656, 172] on button "承認" at bounding box center [664, 170] width 18 height 10
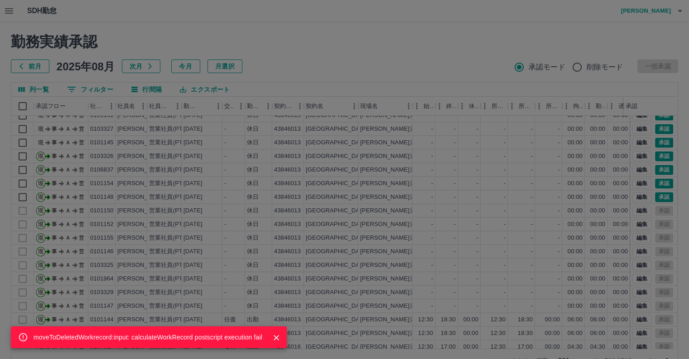
click at [656, 143] on div "moveToDeletedWorkrecord:input: calculateWorkRecord postscript execution fail" at bounding box center [344, 179] width 689 height 359
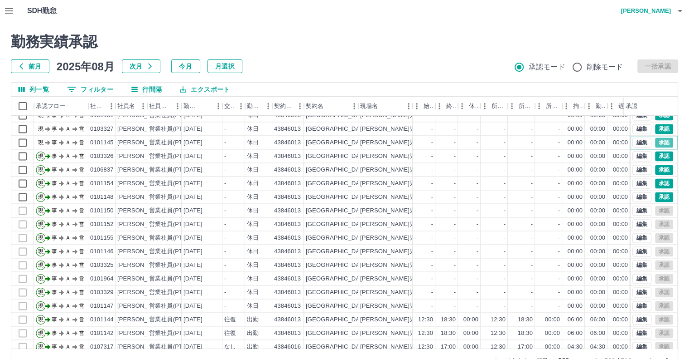
click at [656, 143] on button "承認" at bounding box center [664, 142] width 18 height 10
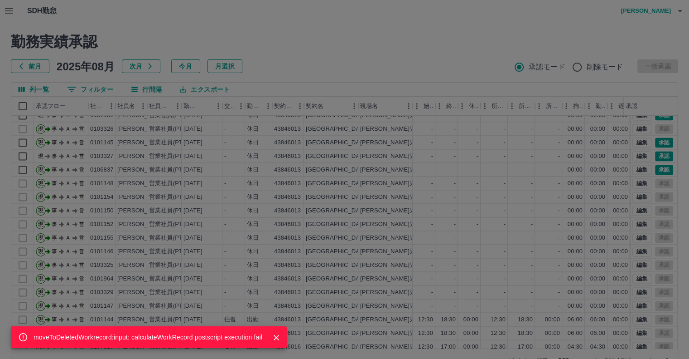
click at [655, 152] on div "moveToDeletedWorkrecord:input: calculateWorkRecord postscript execution fail" at bounding box center [344, 179] width 689 height 359
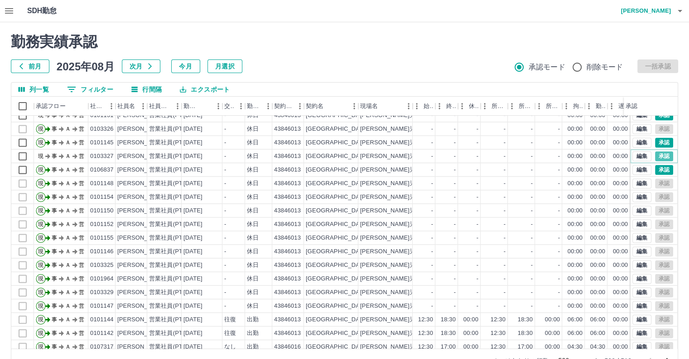
click at [655, 152] on button "承認" at bounding box center [664, 156] width 18 height 10
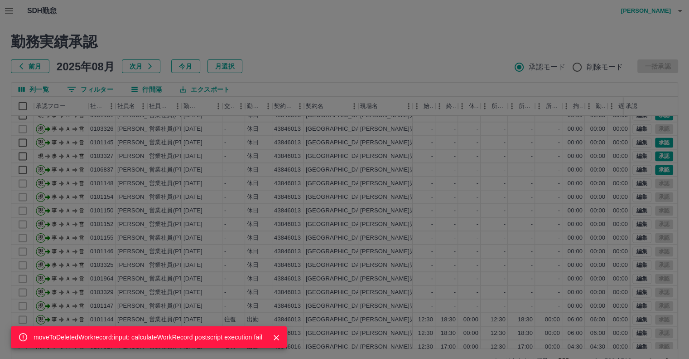
click at [655, 152] on div "moveToDeletedWorkrecord:input: calculateWorkRecord postscript execution fail" at bounding box center [344, 179] width 689 height 359
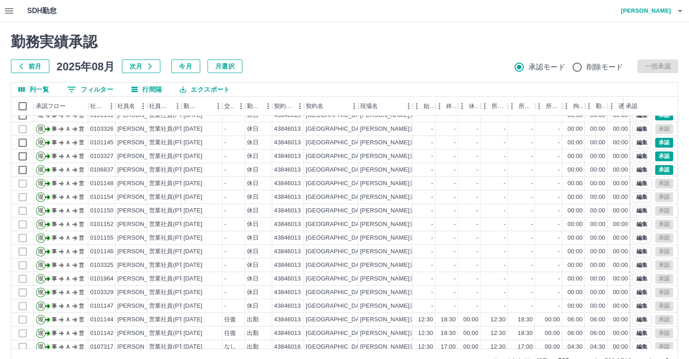
scroll to position [1431, 0]
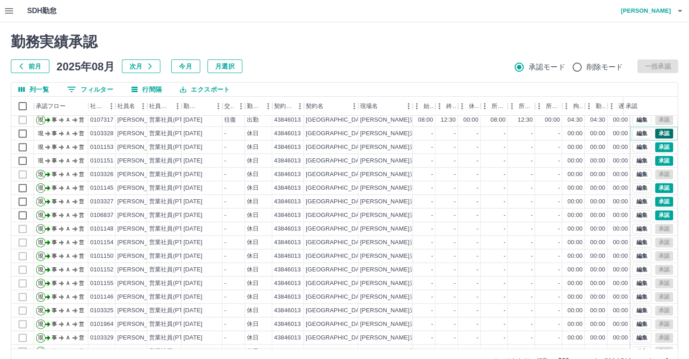
click at [660, 131] on button "承認" at bounding box center [664, 133] width 18 height 10
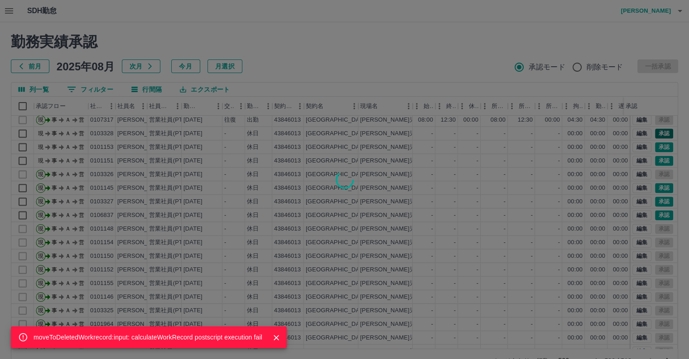
click at [660, 131] on div "moveToDeletedWorkrecord:input: calculateWorkRecord postscript execution fail" at bounding box center [344, 179] width 689 height 359
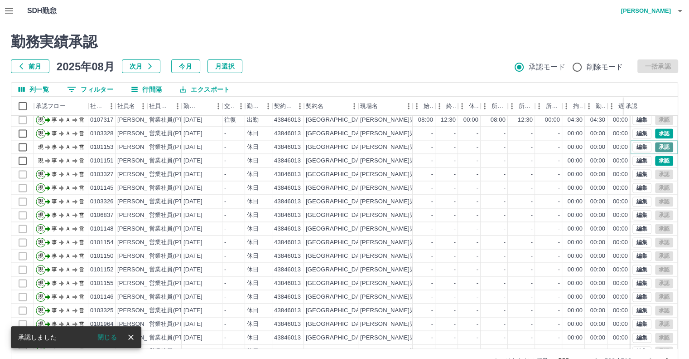
click at [655, 143] on button "承認" at bounding box center [664, 147] width 18 height 10
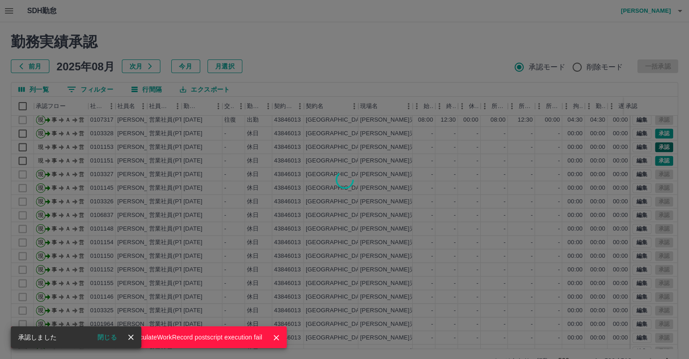
click at [654, 143] on div "moveToDeletedWorkrecord:input: calculateWorkRecord postscript execution fail" at bounding box center [344, 179] width 689 height 359
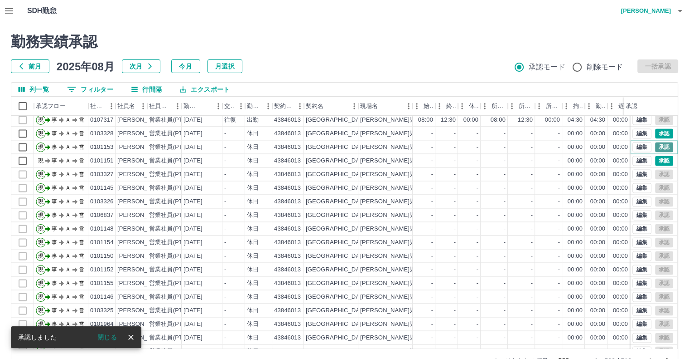
click at [655, 143] on button "承認" at bounding box center [664, 147] width 18 height 10
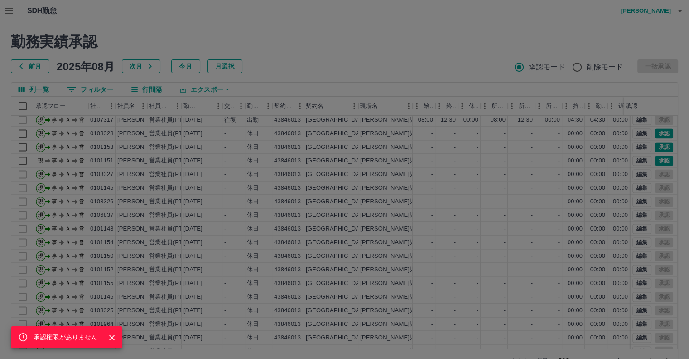
click at [656, 161] on div "承認権限がありません" at bounding box center [344, 179] width 689 height 359
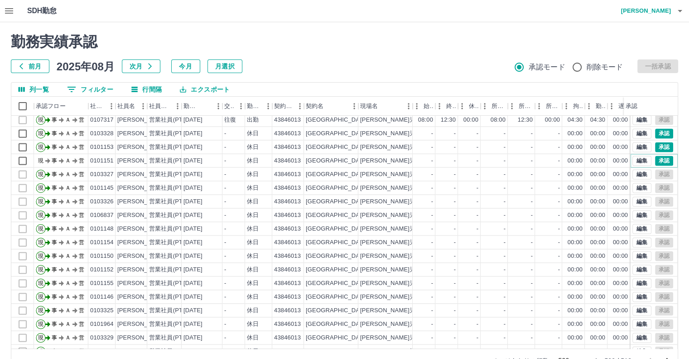
click at [656, 161] on button "承認" at bounding box center [664, 160] width 18 height 10
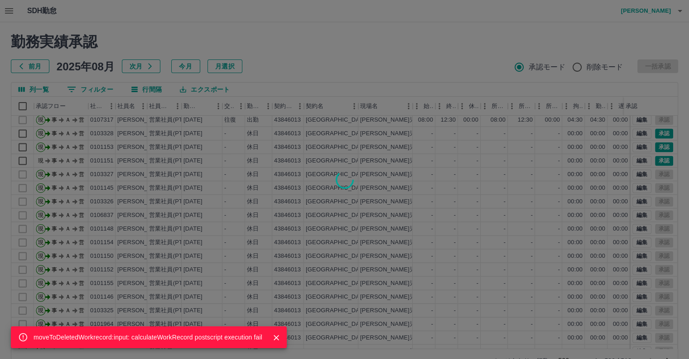
click at [656, 160] on div "moveToDeletedWorkrecord:input: calculateWorkRecord postscript execution fail" at bounding box center [344, 179] width 689 height 359
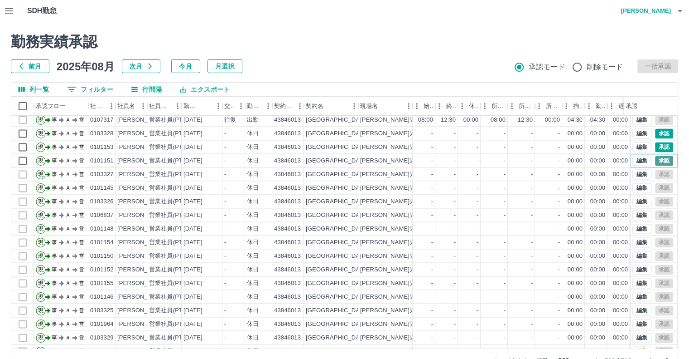
click at [656, 158] on button "承認" at bounding box center [664, 160] width 18 height 10
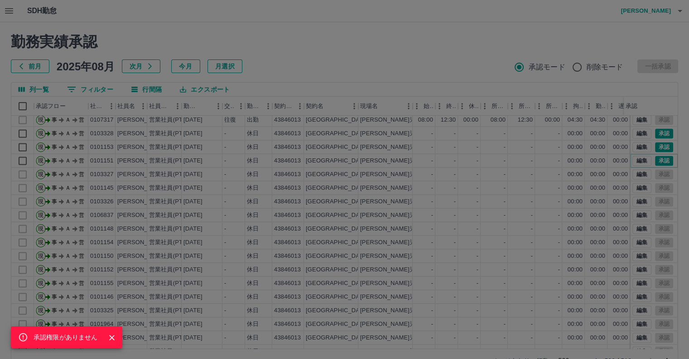
scroll to position [24, 0]
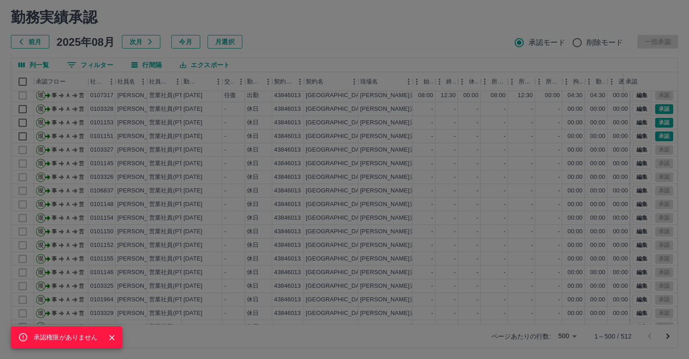
click at [642, 337] on div "承認権限がありません" at bounding box center [344, 179] width 689 height 359
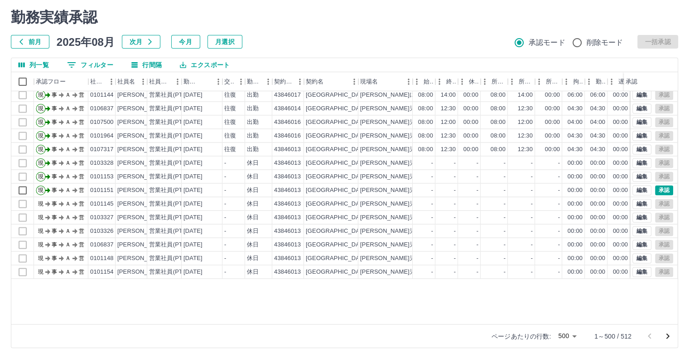
scroll to position [1440, 0]
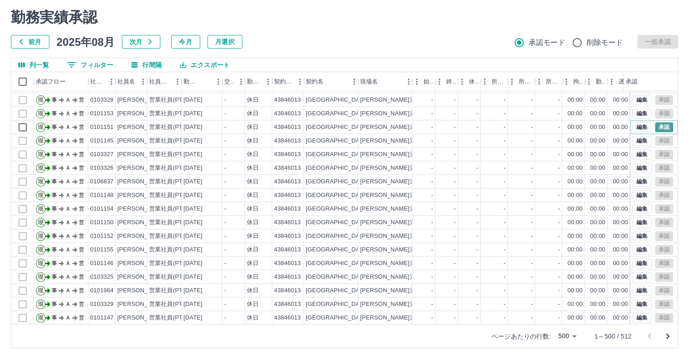
click at [657, 125] on button "承認" at bounding box center [664, 127] width 18 height 10
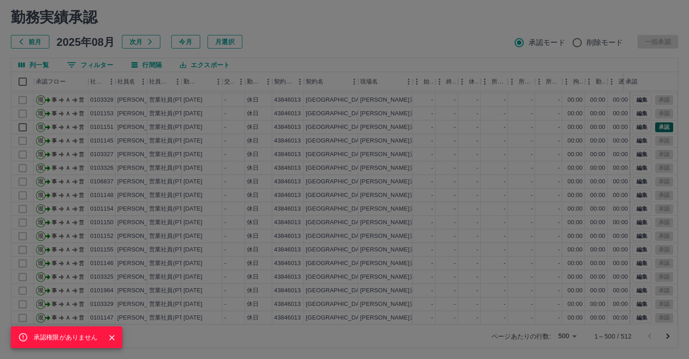
click at [657, 125] on div "承認権限がありません" at bounding box center [344, 179] width 689 height 359
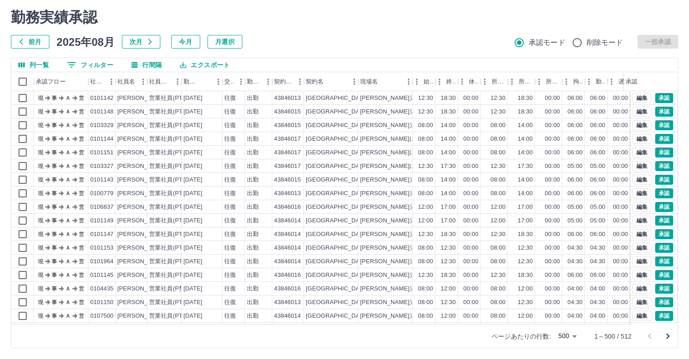
scroll to position [0, 0]
